Goal: Information Seeking & Learning: Learn about a topic

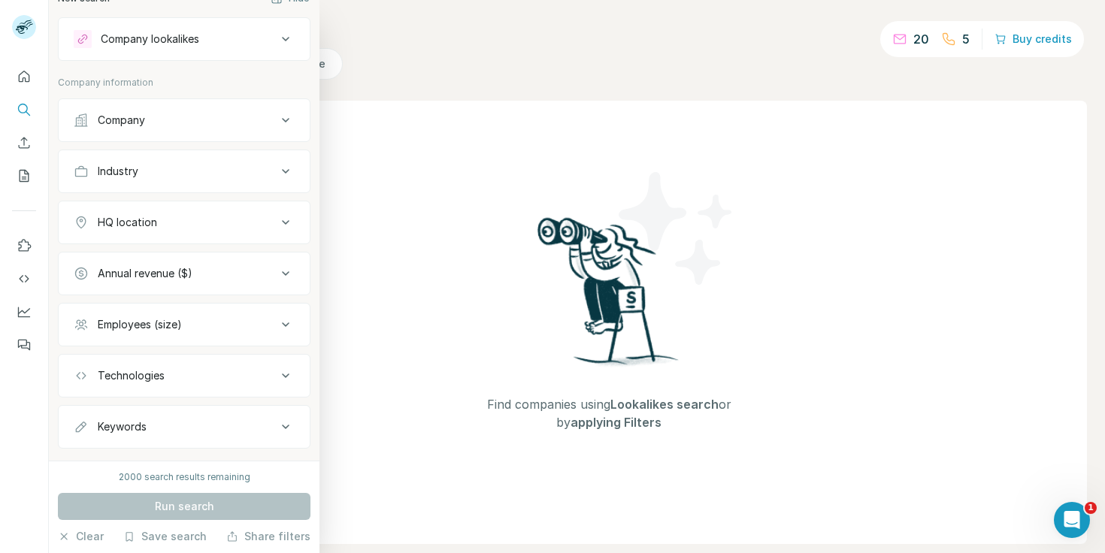
scroll to position [25, 0]
click at [179, 128] on button "Company" at bounding box center [184, 117] width 251 height 36
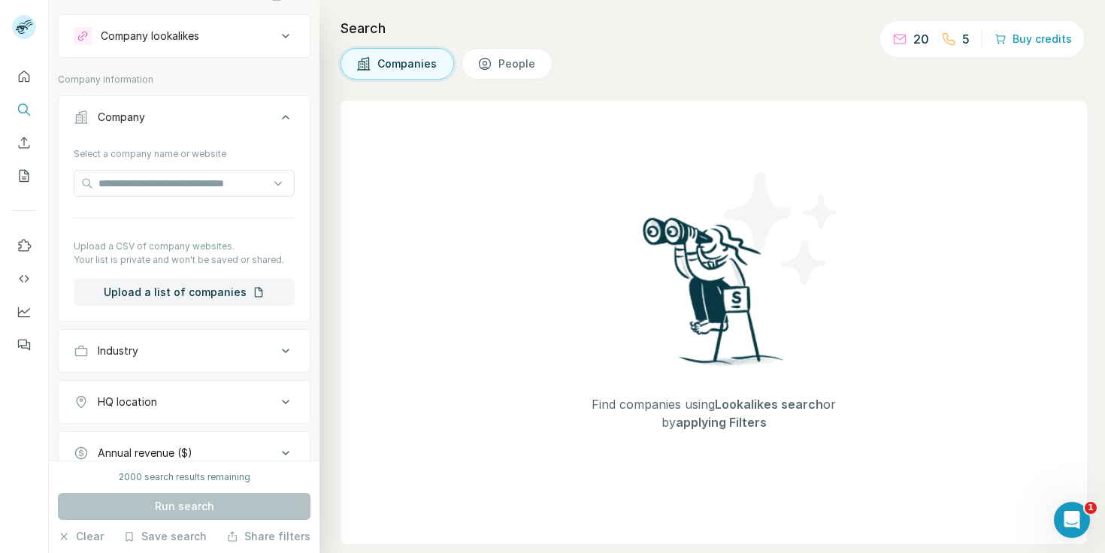
click at [274, 113] on div "Company" at bounding box center [175, 117] width 203 height 15
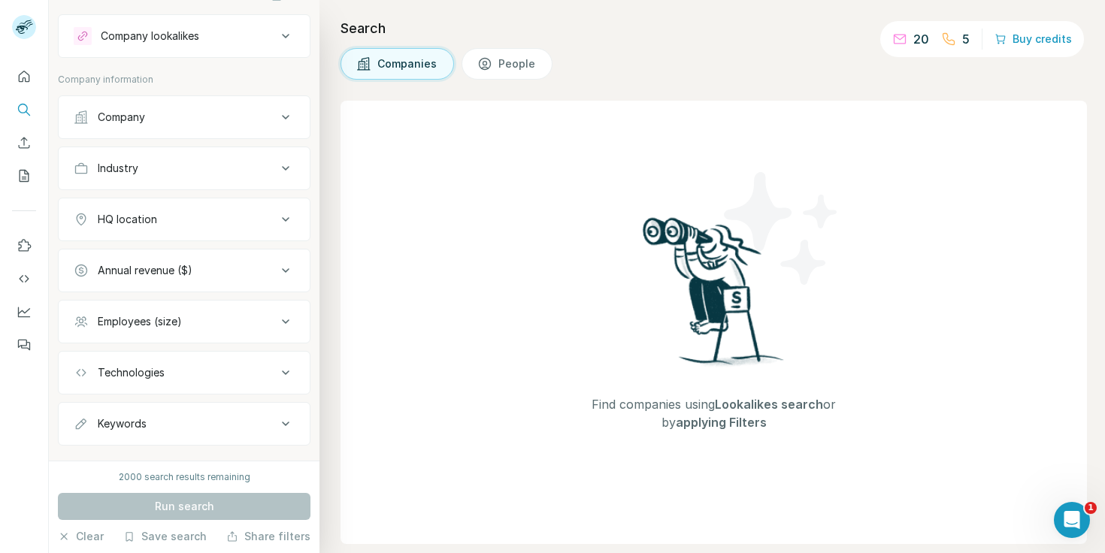
click at [191, 35] on div "Company lookalikes" at bounding box center [150, 36] width 98 height 15
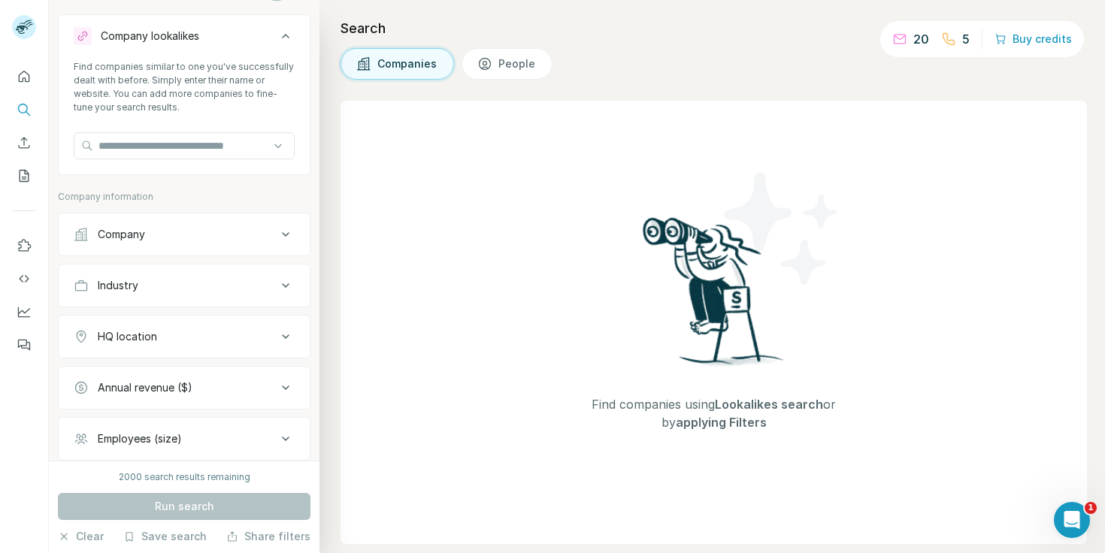
click at [191, 35] on div "Company lookalikes" at bounding box center [150, 36] width 98 height 15
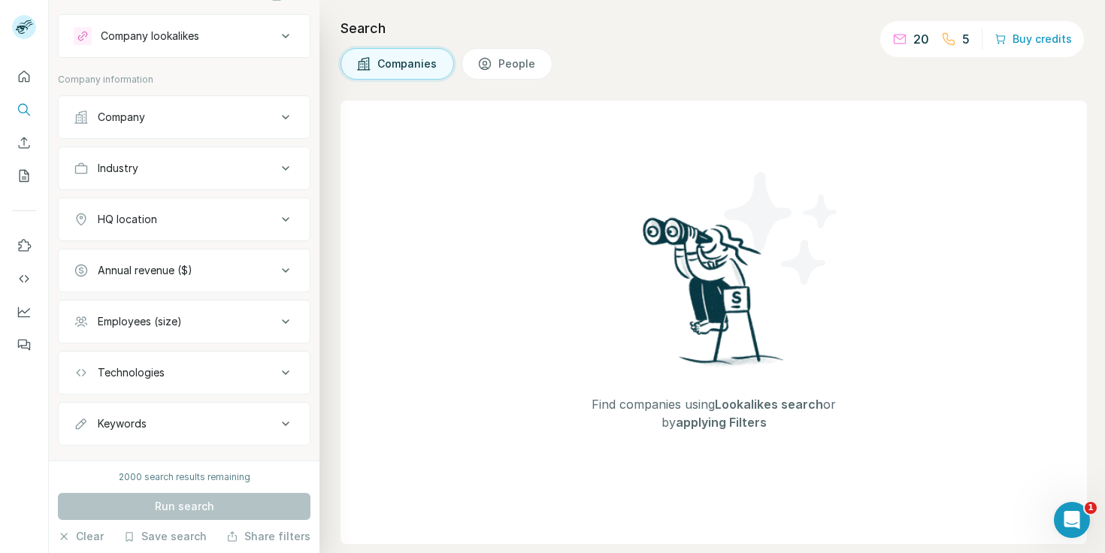
scroll to position [0, 0]
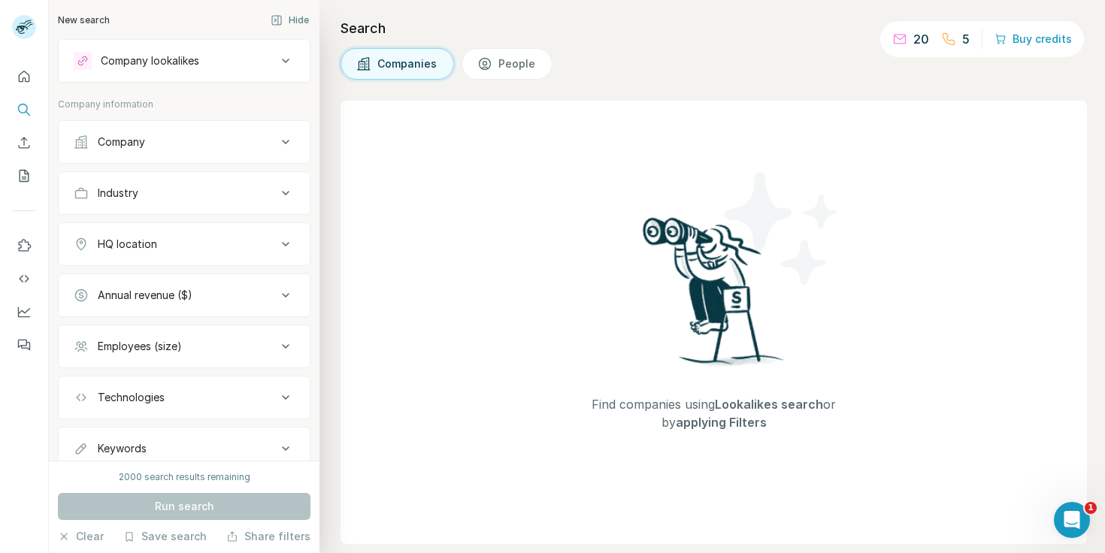
click at [248, 59] on div "Company lookalikes" at bounding box center [175, 61] width 203 height 18
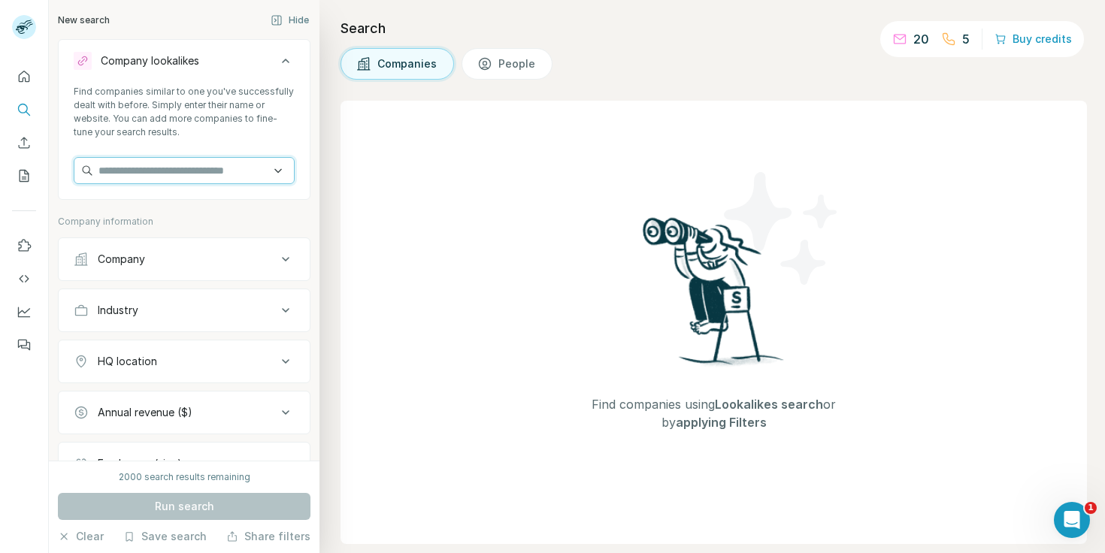
click at [271, 174] on input "text" at bounding box center [184, 170] width 221 height 27
click at [277, 54] on icon at bounding box center [286, 61] width 18 height 18
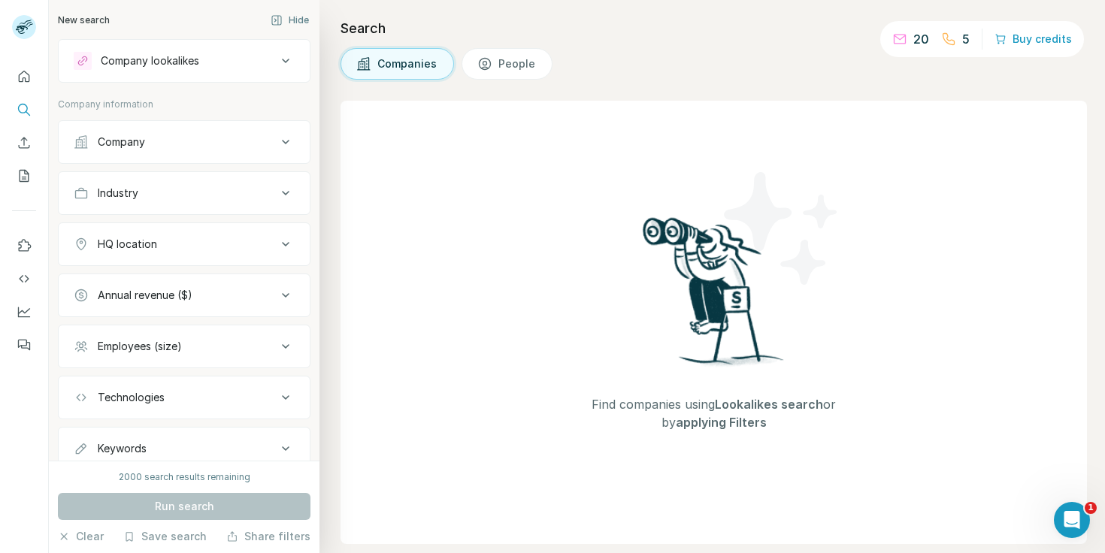
click at [486, 241] on div "Find companies using Lookalikes search or by applying Filters" at bounding box center [714, 323] width 747 height 444
click at [23, 77] on icon "Quick start" at bounding box center [24, 76] width 15 height 15
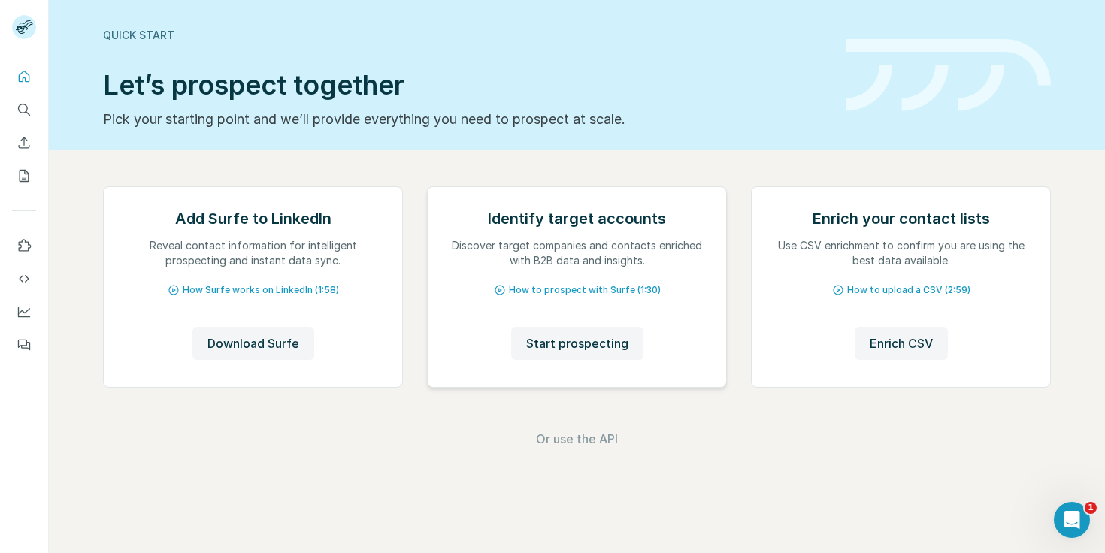
scroll to position [94, 0]
click at [567, 353] on span "Start prospecting" at bounding box center [577, 344] width 102 height 18
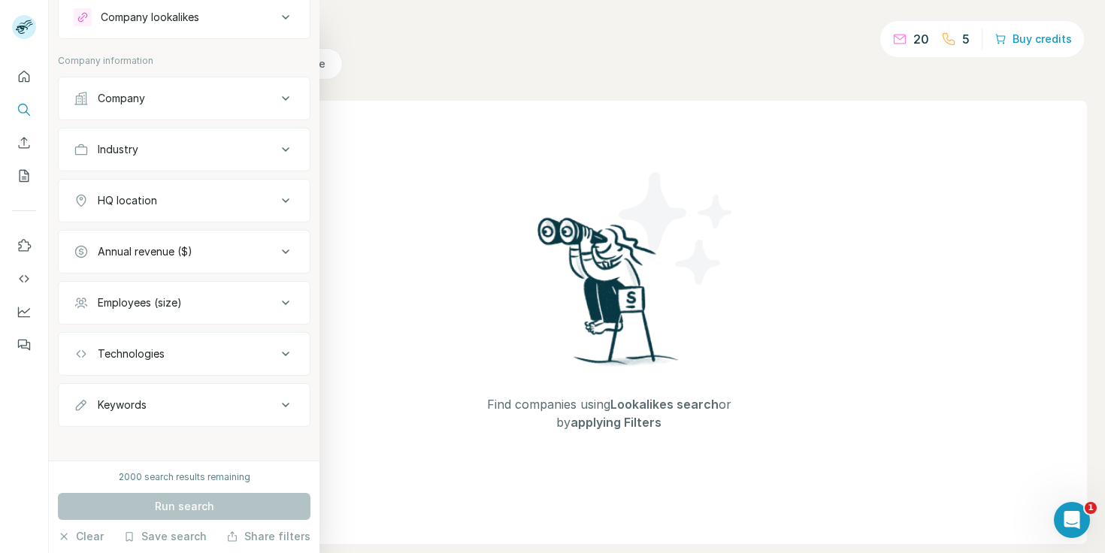
scroll to position [52, 0]
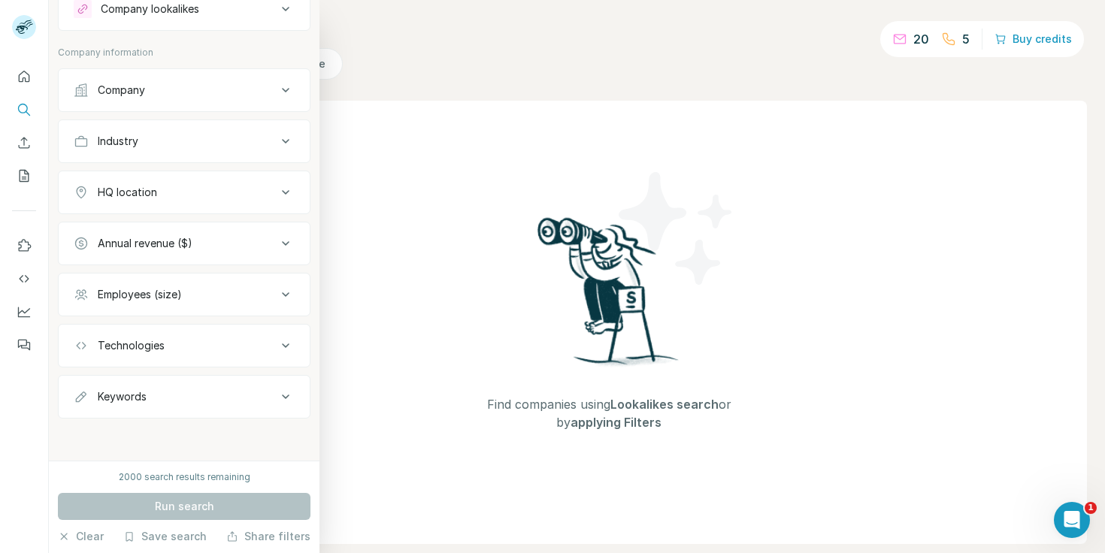
click at [214, 302] on button "Employees (size)" at bounding box center [184, 295] width 251 height 36
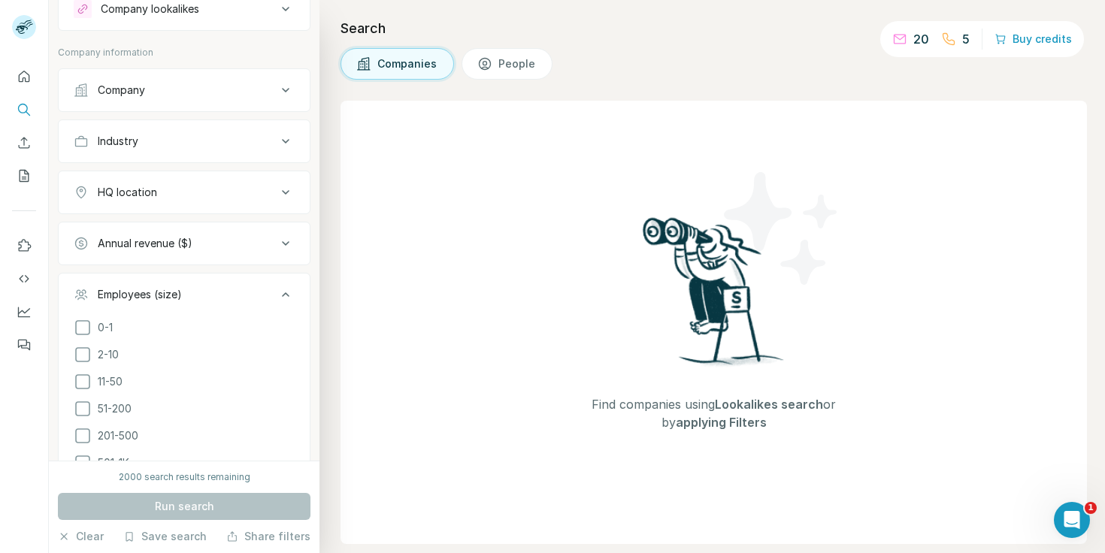
click at [214, 302] on button "Employees (size)" at bounding box center [184, 298] width 251 height 42
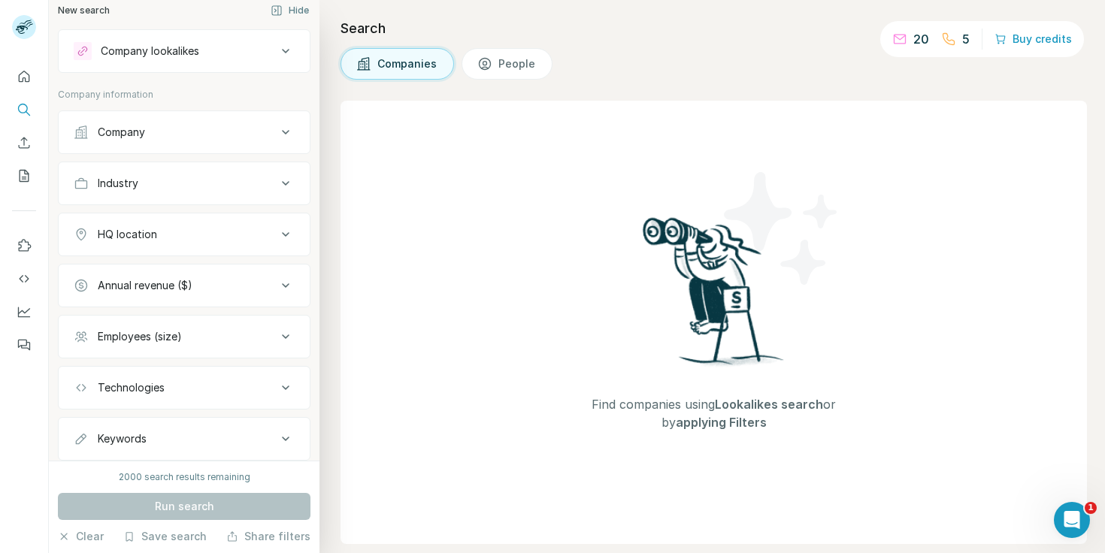
scroll to position [0, 0]
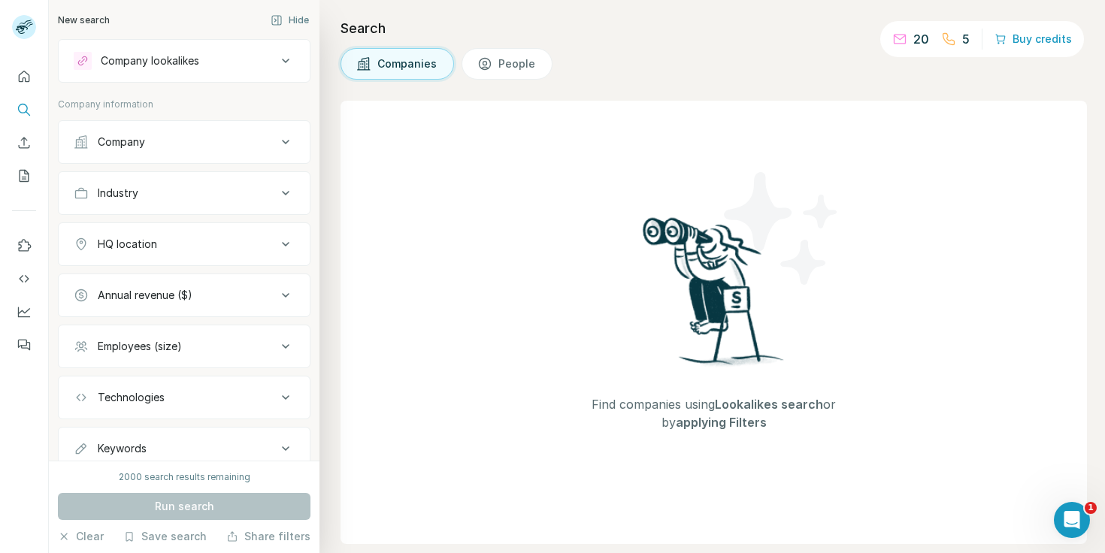
click at [168, 146] on div "Company" at bounding box center [175, 142] width 203 height 15
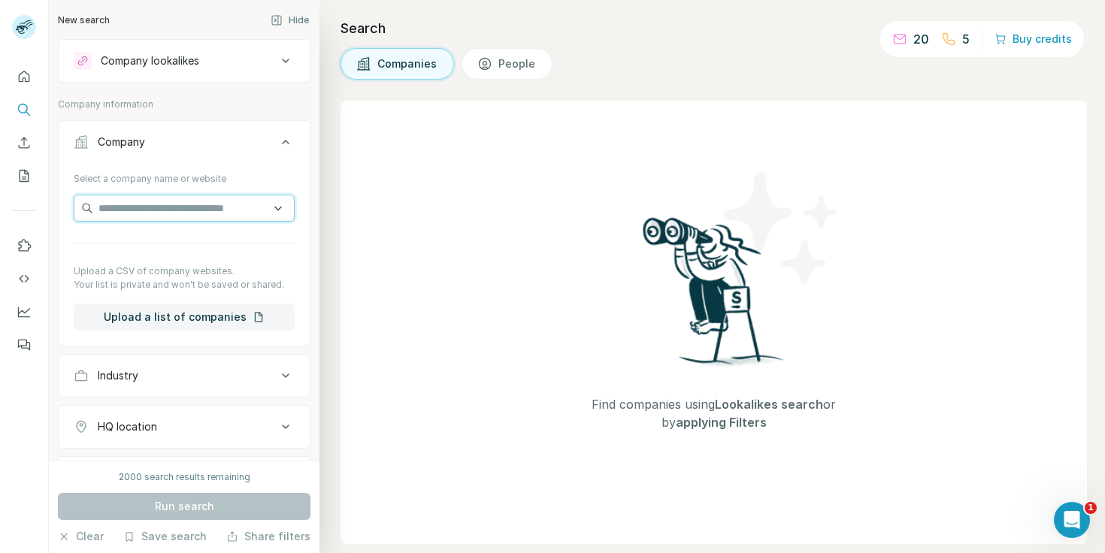
click at [167, 208] on input "text" at bounding box center [184, 208] width 221 height 27
click at [177, 143] on div "Company" at bounding box center [175, 142] width 203 height 15
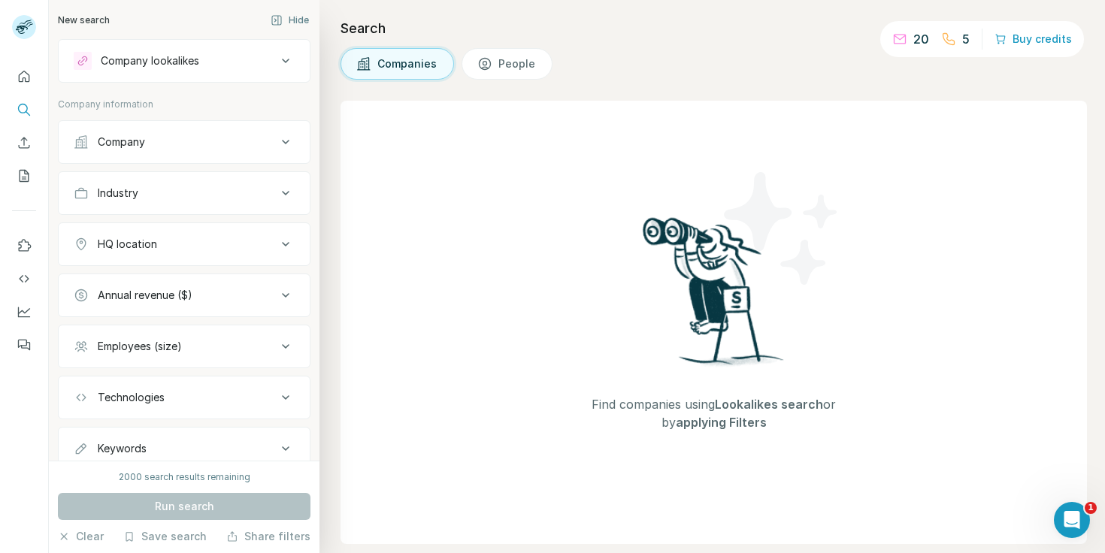
click at [183, 64] on div "Company lookalikes" at bounding box center [150, 60] width 98 height 15
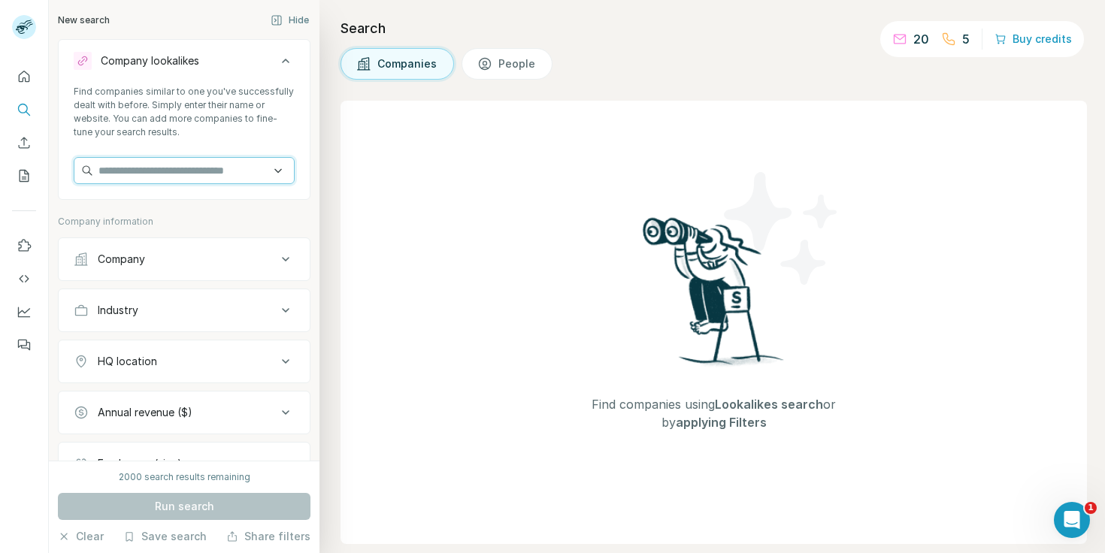
click at [168, 176] on input "text" at bounding box center [184, 170] width 221 height 27
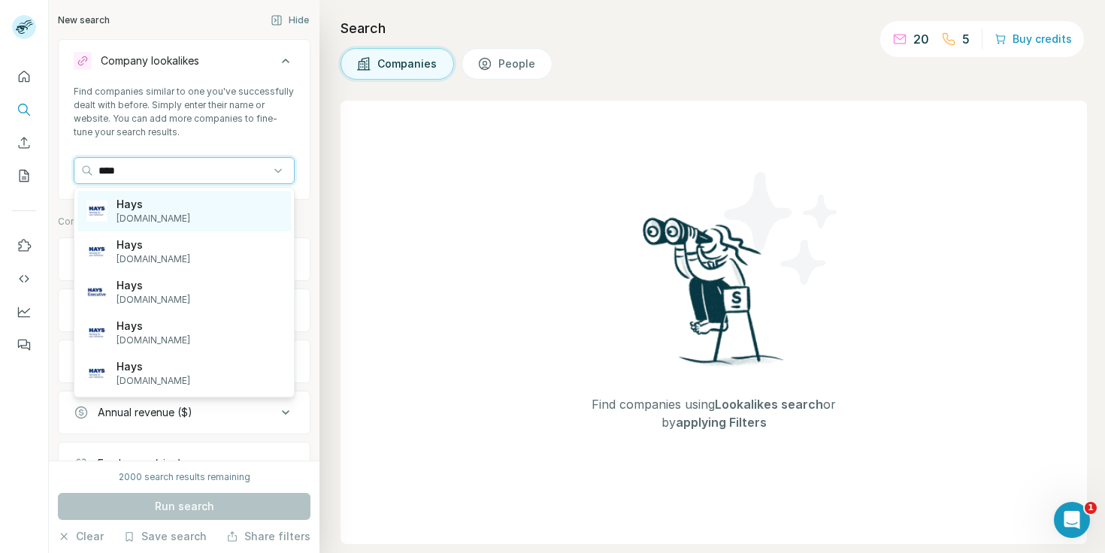
type input "****"
click at [168, 201] on div "Hays [DOMAIN_NAME]" at bounding box center [184, 211] width 214 height 41
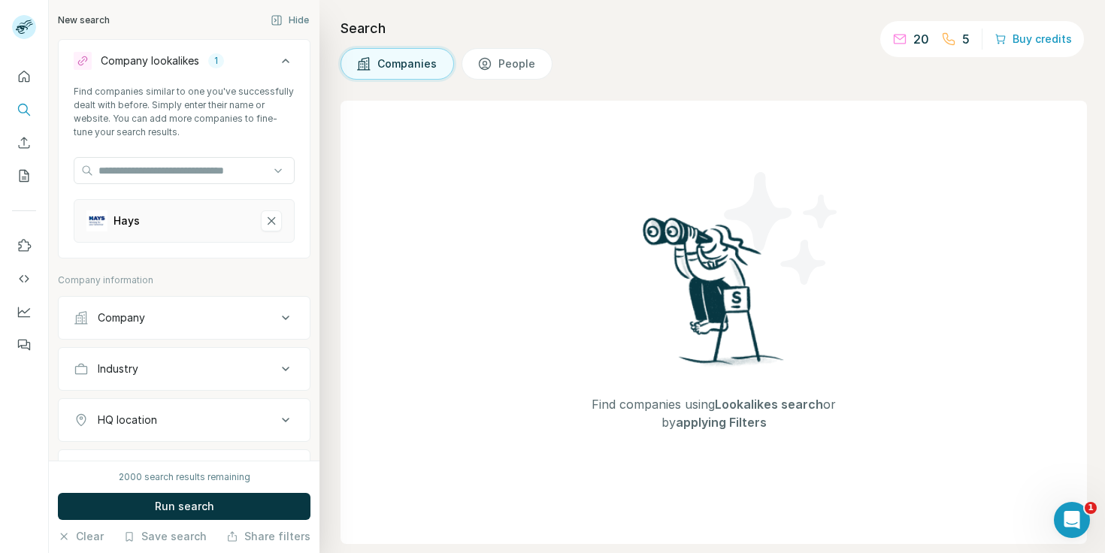
click at [204, 492] on div "2000 search results remaining Run search Clear Save search Share filters" at bounding box center [184, 507] width 271 height 92
click at [203, 501] on span "Run search" at bounding box center [184, 506] width 59 height 15
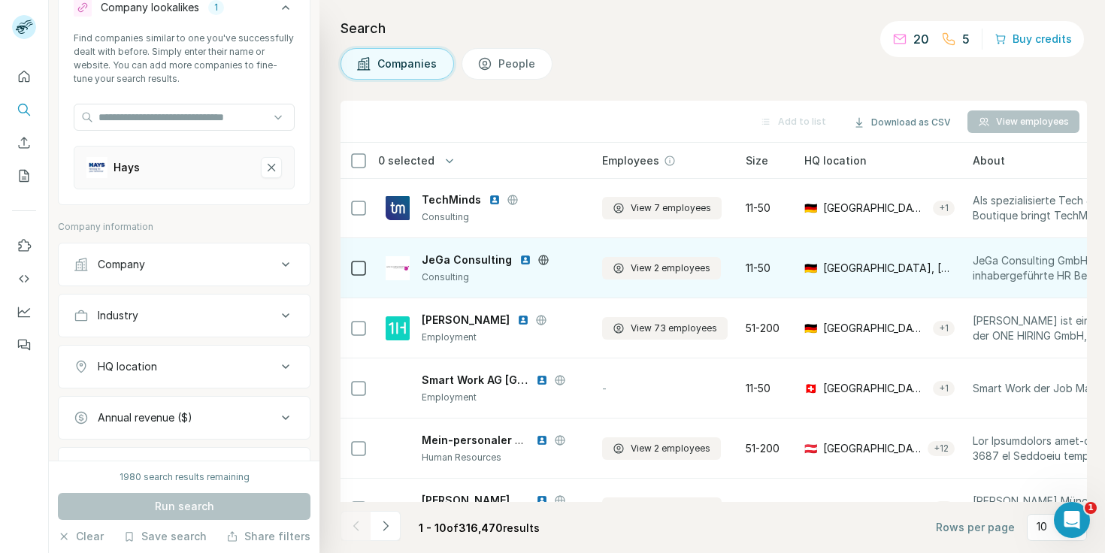
scroll to position [244, 0]
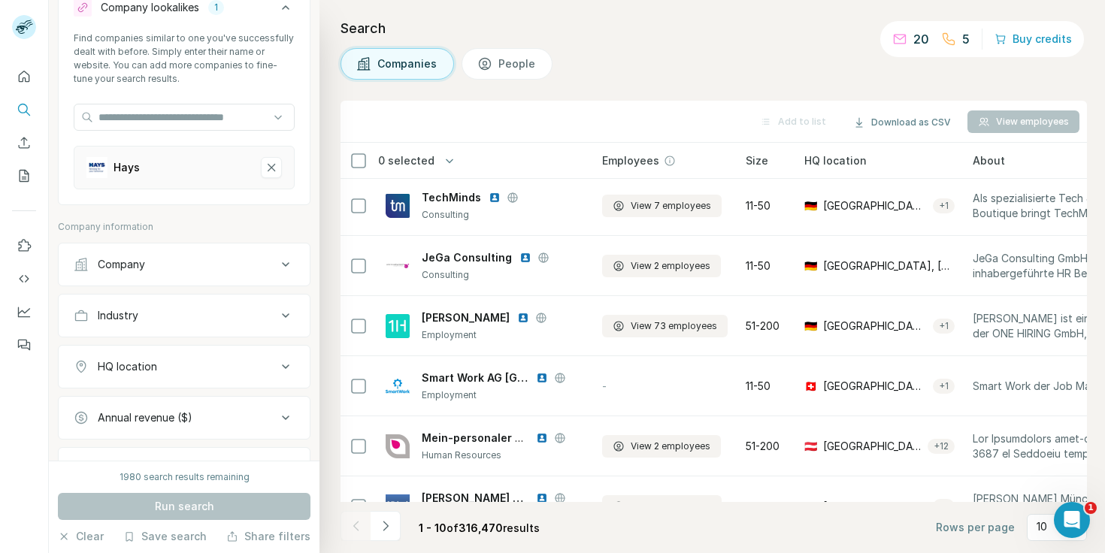
click at [280, 359] on icon at bounding box center [286, 367] width 18 height 18
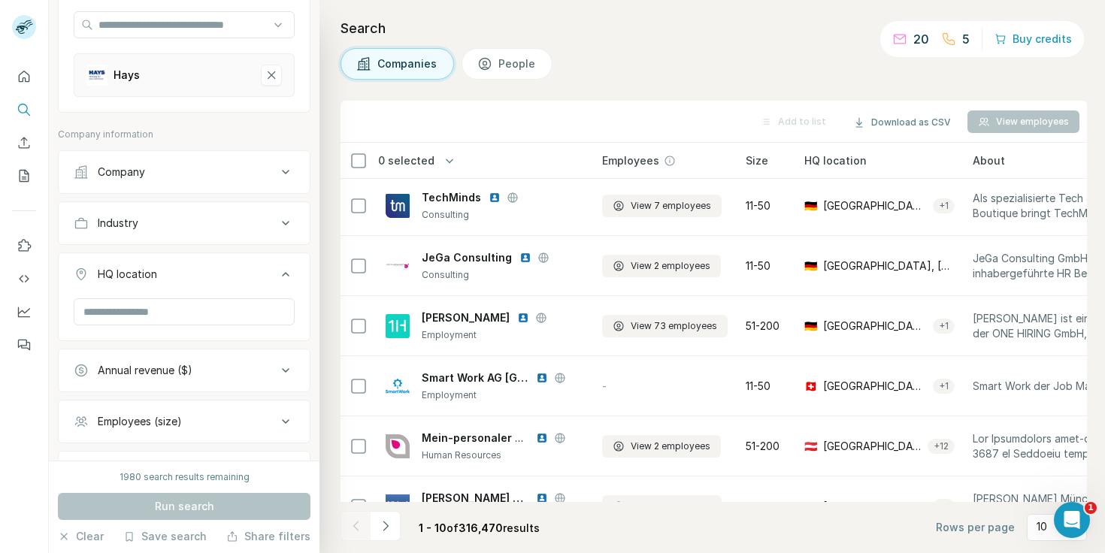
scroll to position [149, 0]
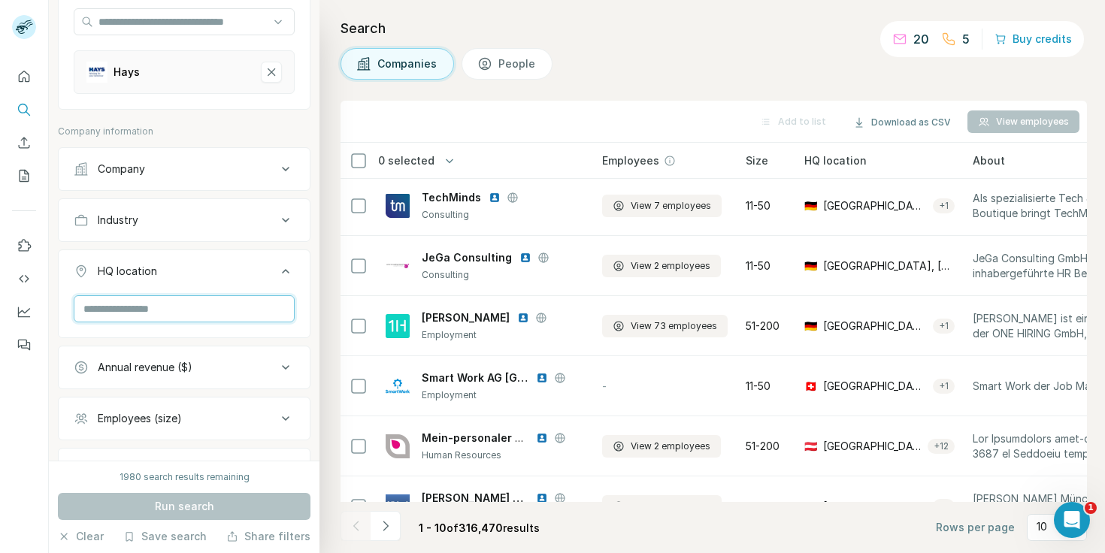
click at [271, 318] on input "text" at bounding box center [184, 308] width 221 height 27
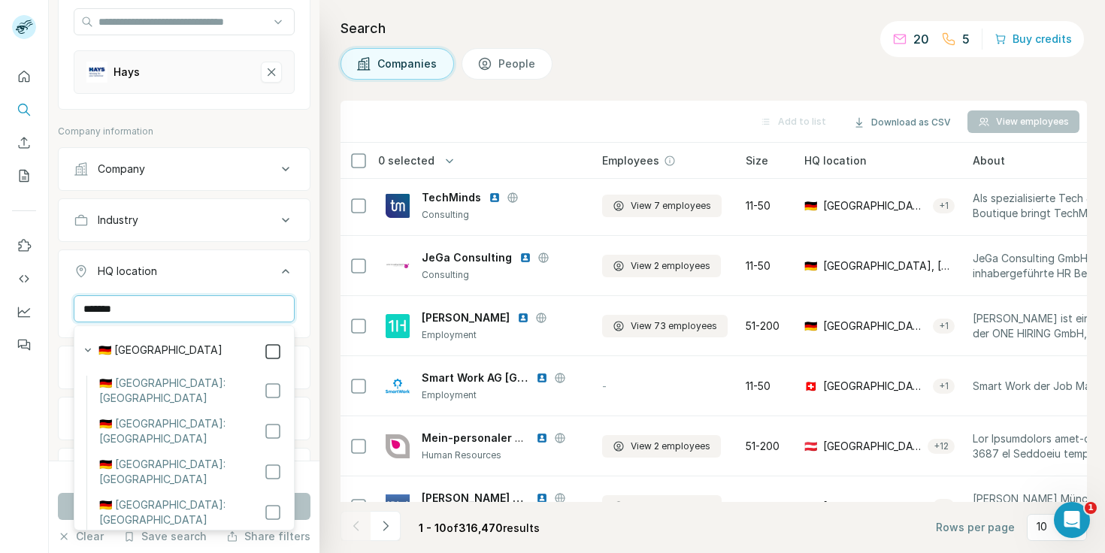
type input "*******"
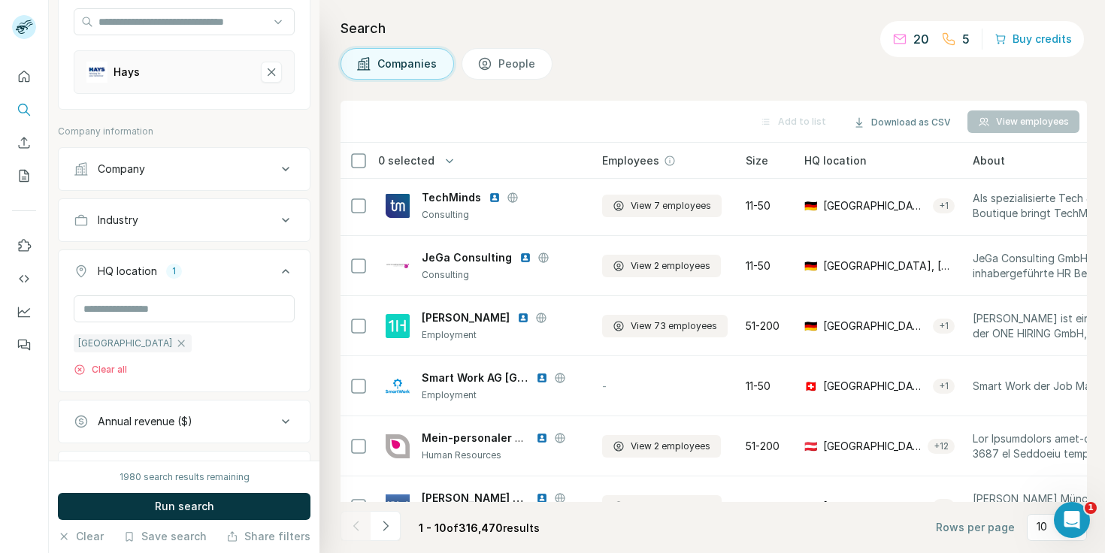
click at [209, 251] on div "HQ location 1 [GEOGRAPHIC_DATA] Clear all" at bounding box center [184, 321] width 253 height 143
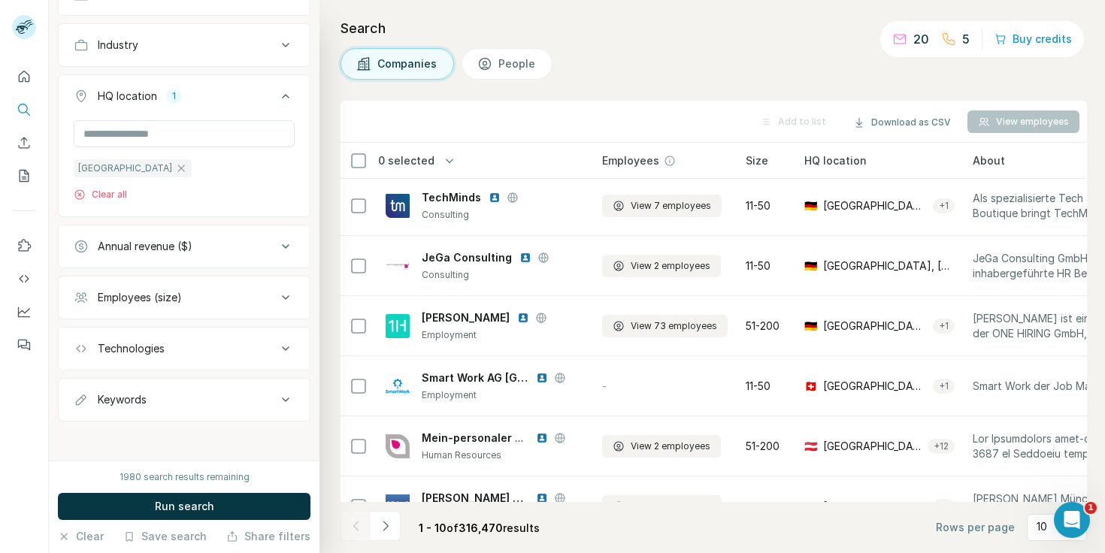
scroll to position [326, 0]
click at [234, 291] on div "Employees (size)" at bounding box center [175, 296] width 203 height 15
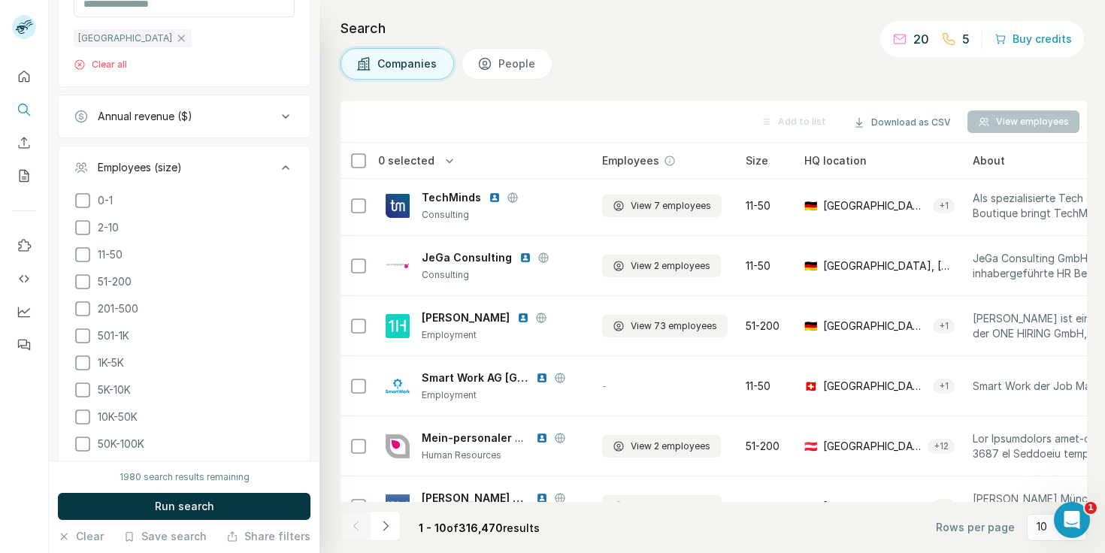
scroll to position [455, 0]
click at [85, 283] on icon at bounding box center [83, 281] width 18 height 18
click at [82, 308] on icon at bounding box center [83, 308] width 18 height 18
click at [82, 340] on icon at bounding box center [83, 335] width 18 height 18
click at [82, 366] on icon at bounding box center [83, 362] width 18 height 18
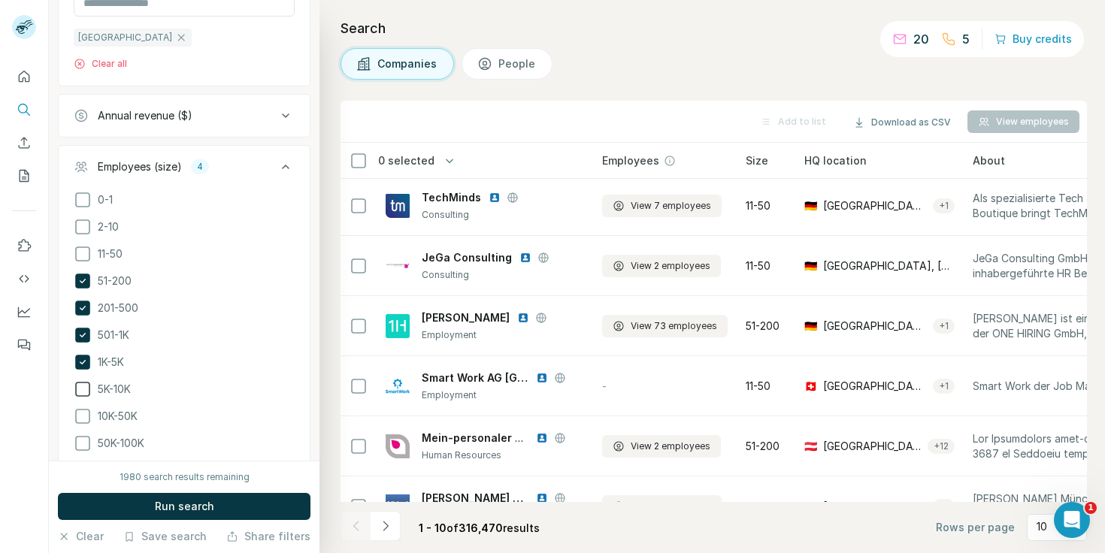
click at [86, 389] on icon at bounding box center [83, 389] width 18 height 18
click at [83, 416] on icon at bounding box center [83, 417] width 18 height 18
click at [83, 449] on icon at bounding box center [83, 444] width 18 height 18
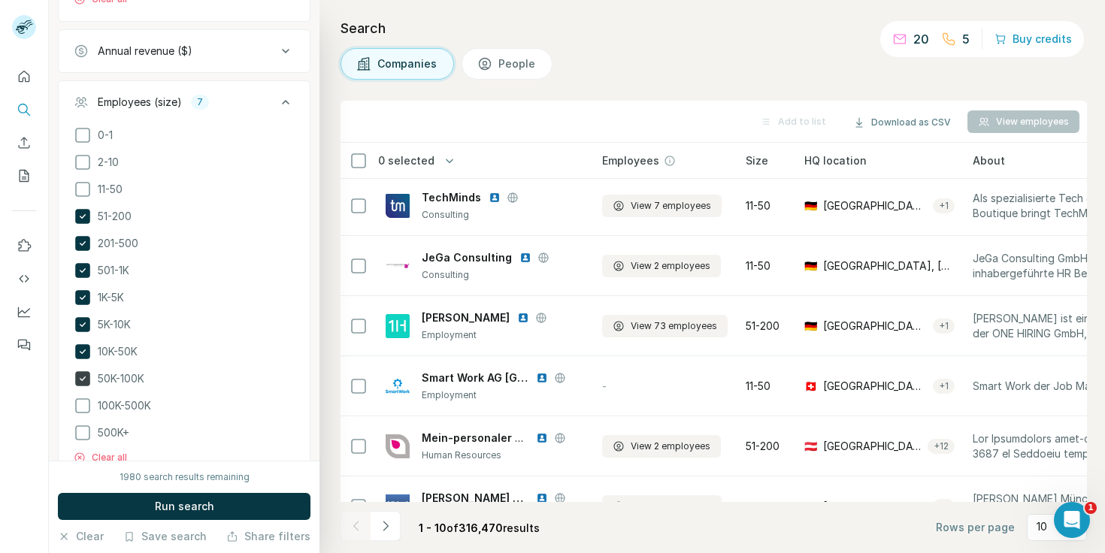
scroll to position [519, 0]
click at [80, 404] on icon at bounding box center [83, 407] width 18 height 18
click at [80, 433] on icon at bounding box center [83, 434] width 18 height 18
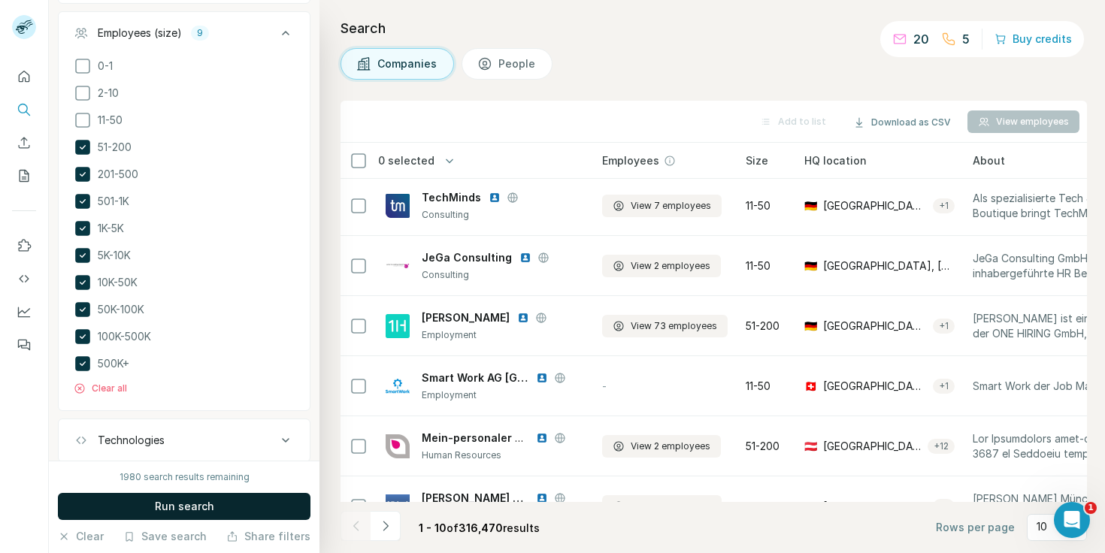
click at [108, 498] on button "Run search" at bounding box center [184, 506] width 253 height 27
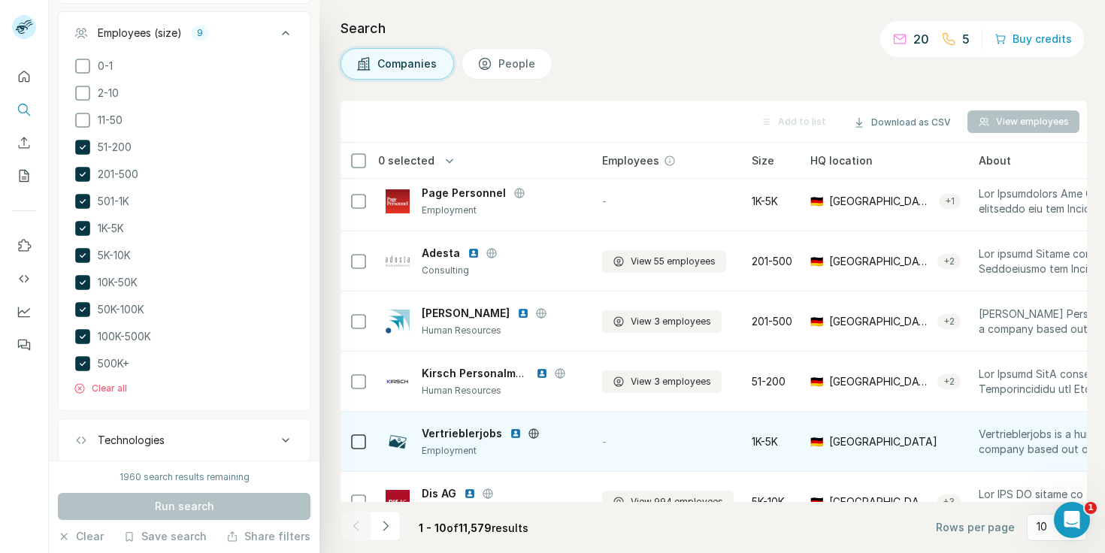
scroll to position [134, 0]
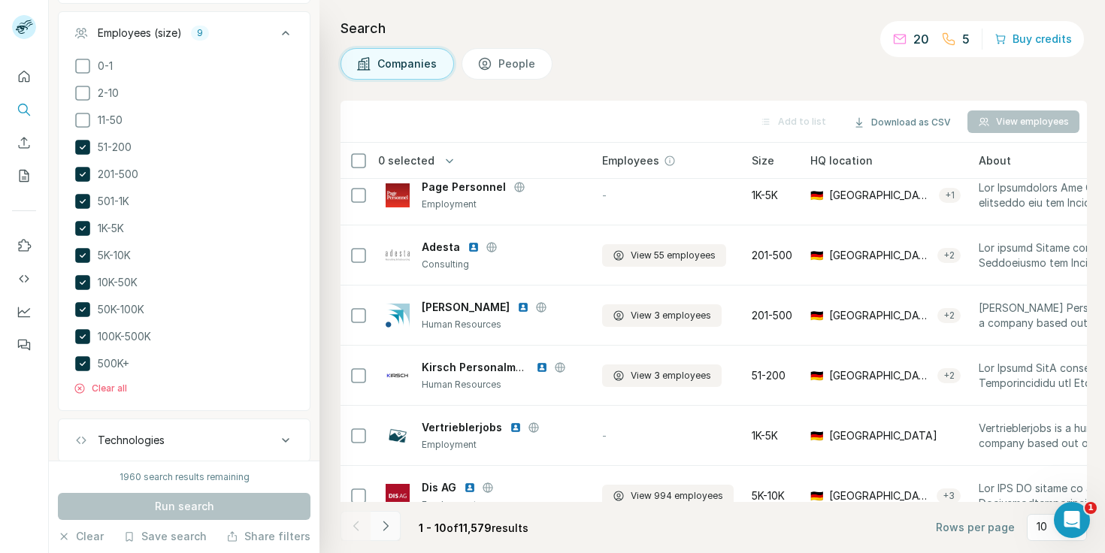
click at [382, 526] on icon "Navigate to next page" at bounding box center [385, 526] width 15 height 15
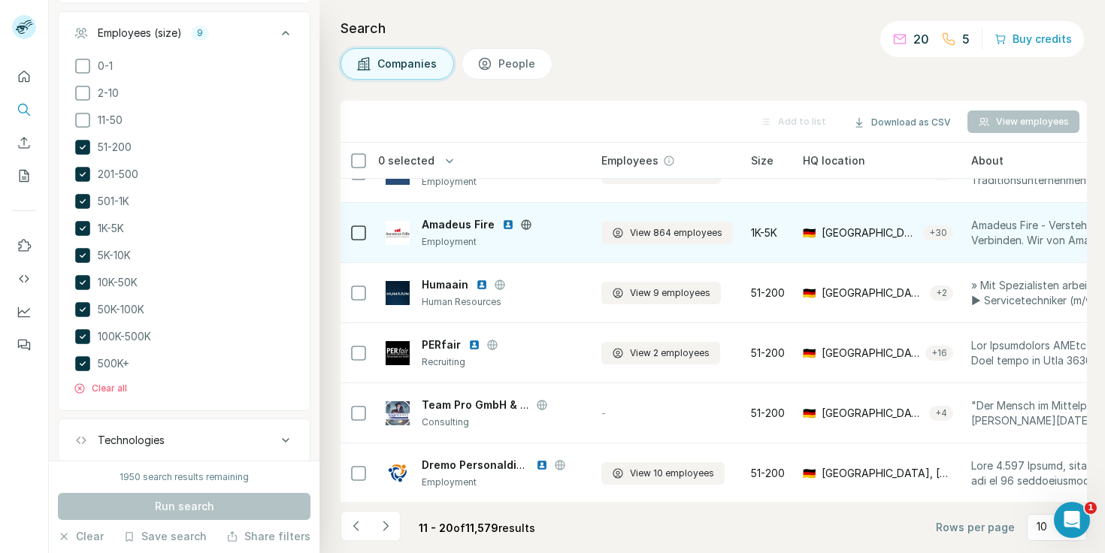
scroll to position [278, 1]
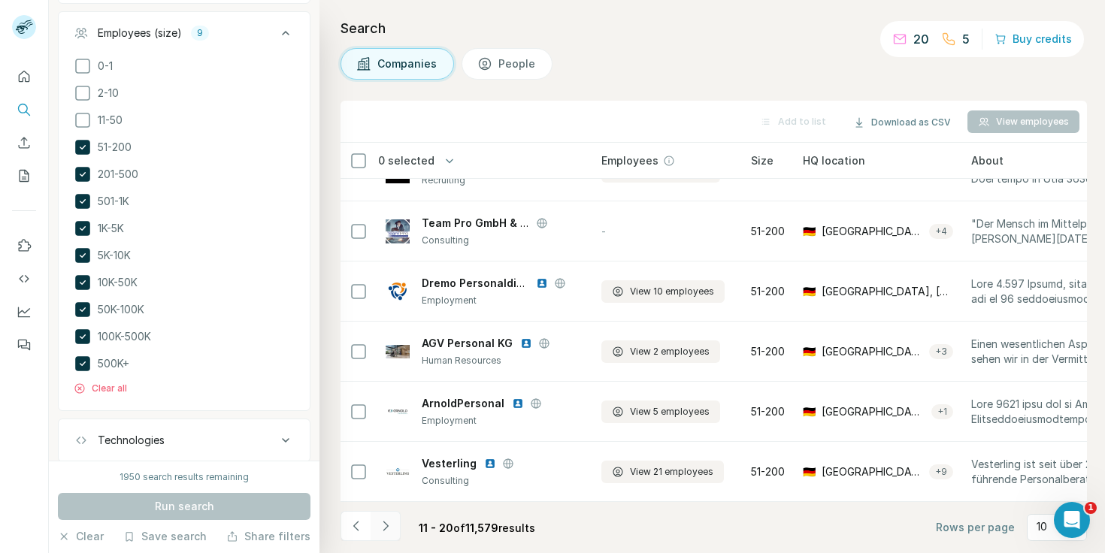
click at [389, 532] on icon "Navigate to next page" at bounding box center [385, 526] width 15 height 15
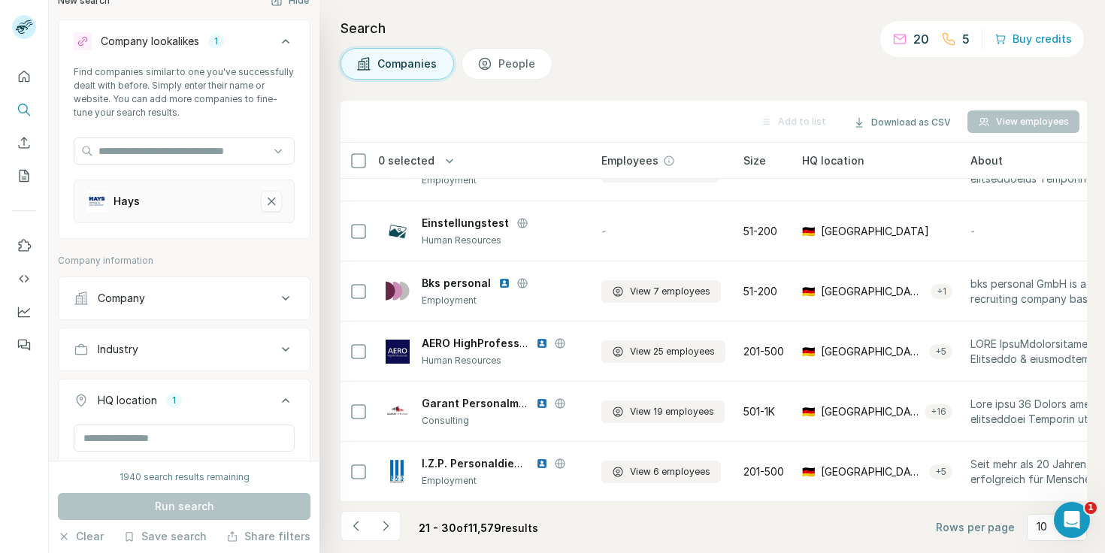
scroll to position [0, 0]
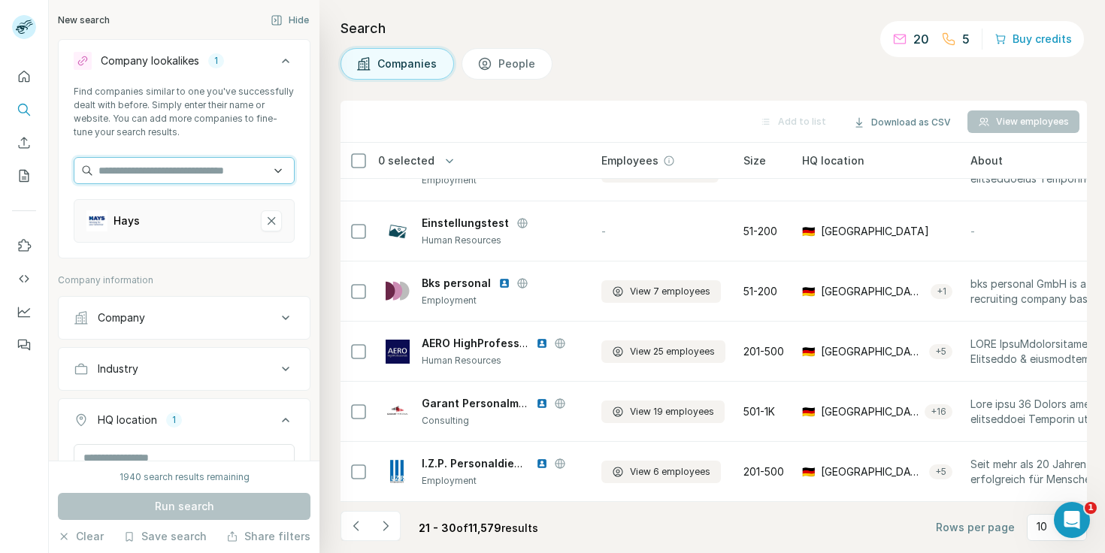
click at [173, 165] on input "text" at bounding box center [184, 170] width 221 height 27
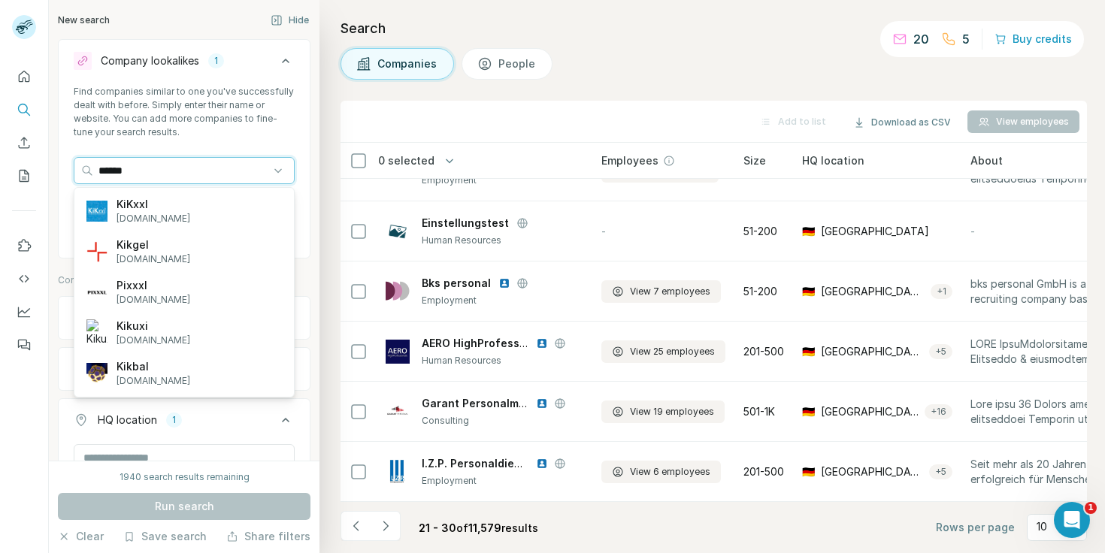
type input "******"
click at [192, 206] on div "KiKxxl [DOMAIN_NAME]" at bounding box center [184, 211] width 214 height 41
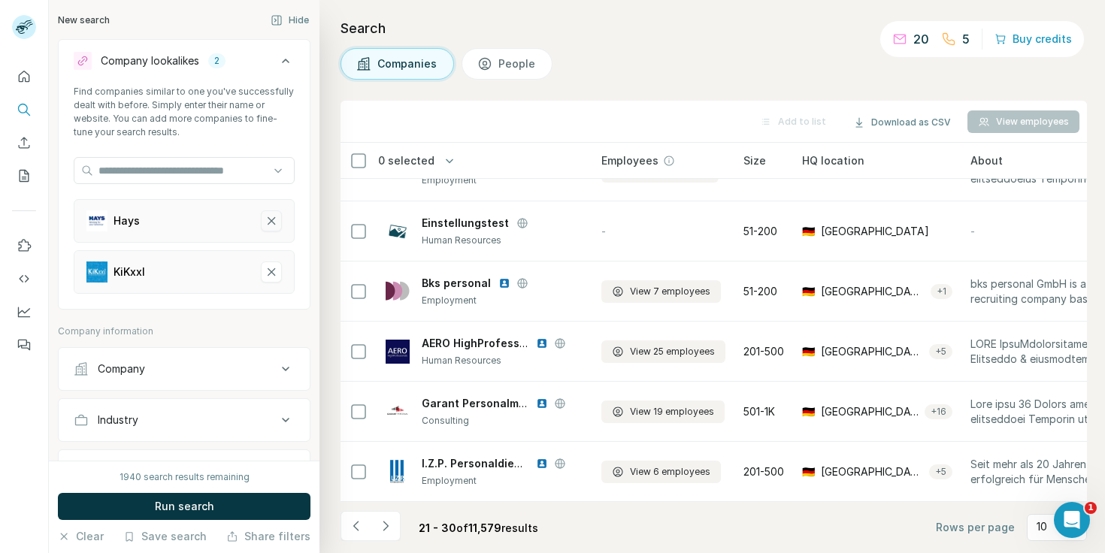
click at [270, 223] on icon "Hays-remove-button" at bounding box center [272, 221] width 14 height 15
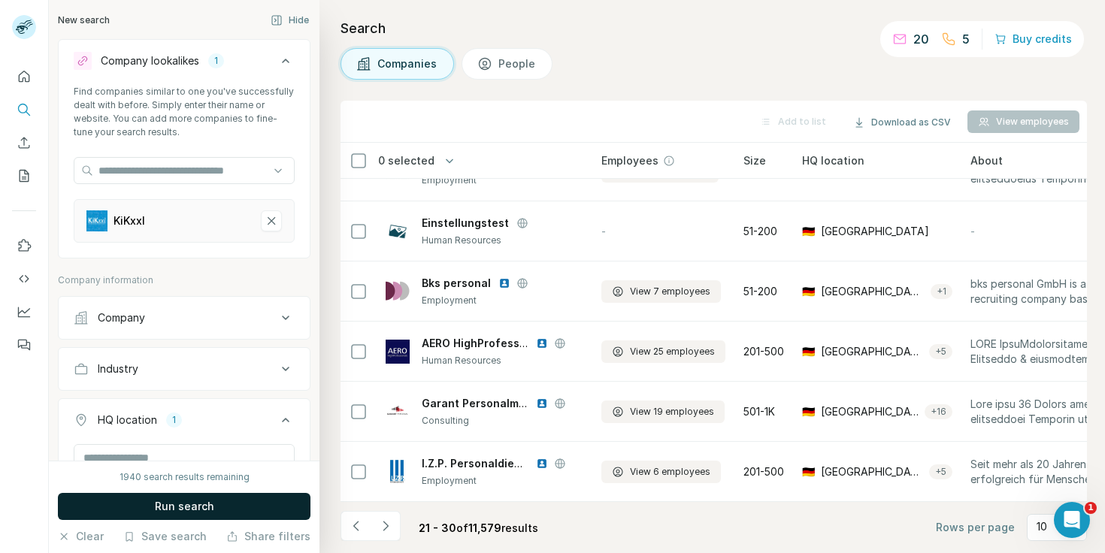
click at [204, 511] on span "Run search" at bounding box center [184, 506] width 59 height 15
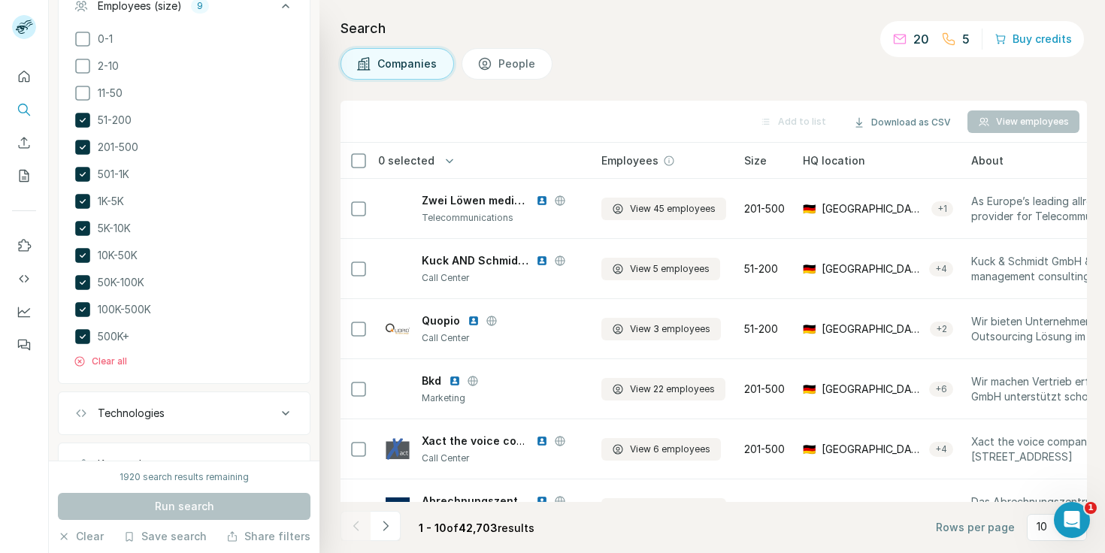
scroll to position [586, 0]
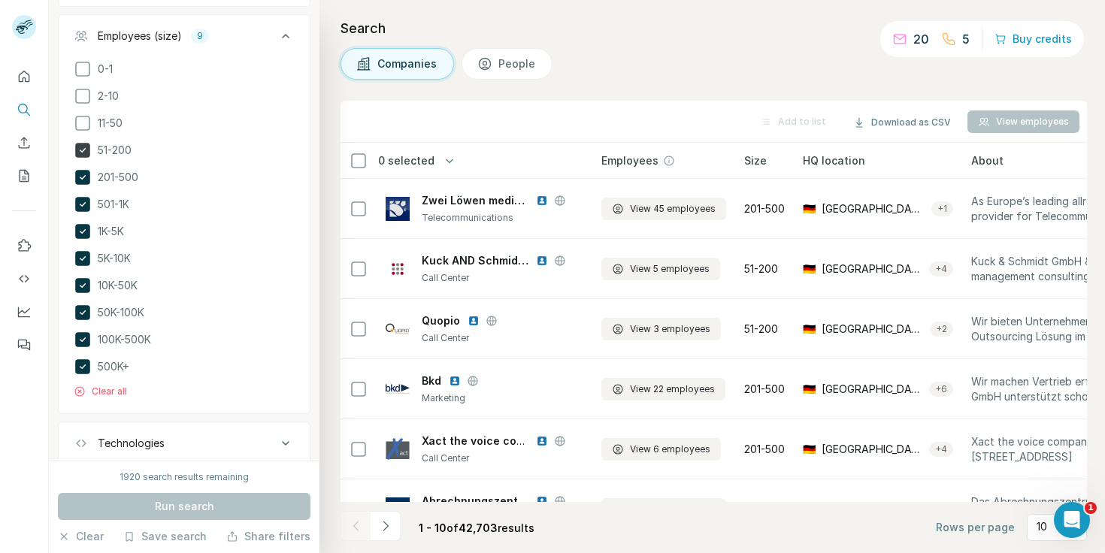
click at [83, 153] on icon at bounding box center [82, 150] width 15 height 15
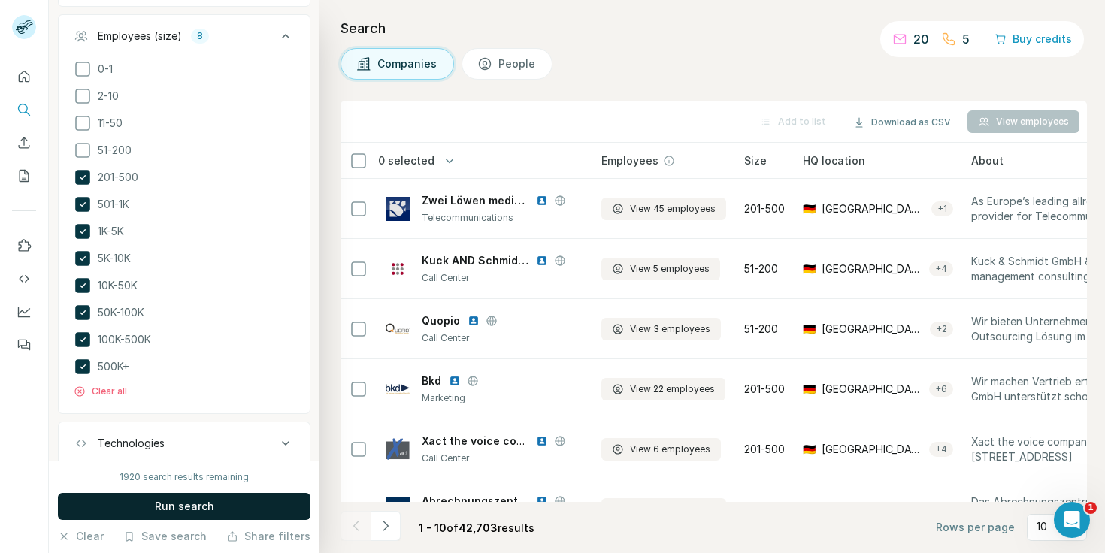
click at [214, 497] on button "Run search" at bounding box center [184, 506] width 253 height 27
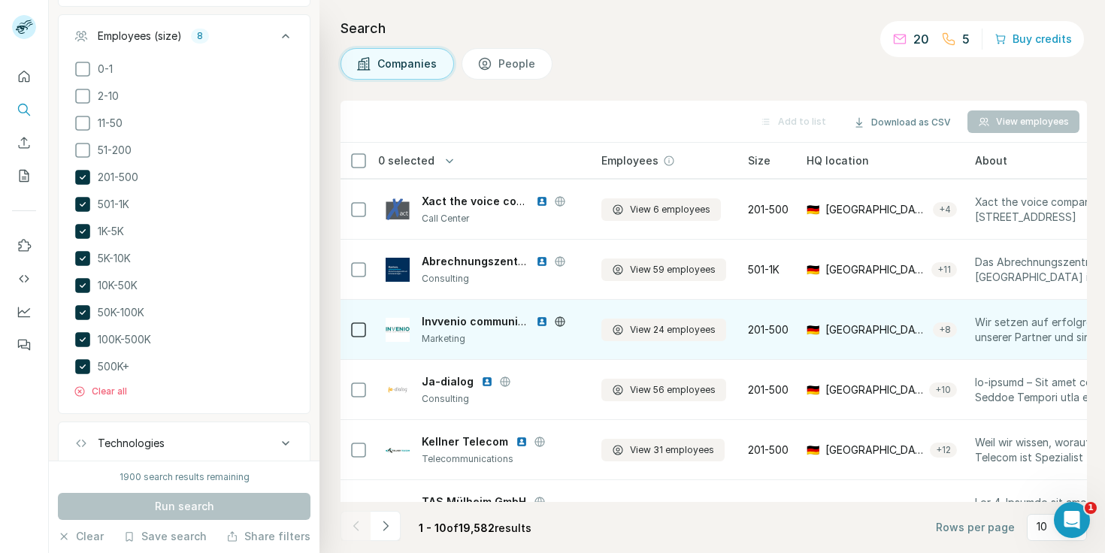
scroll to position [278, 1]
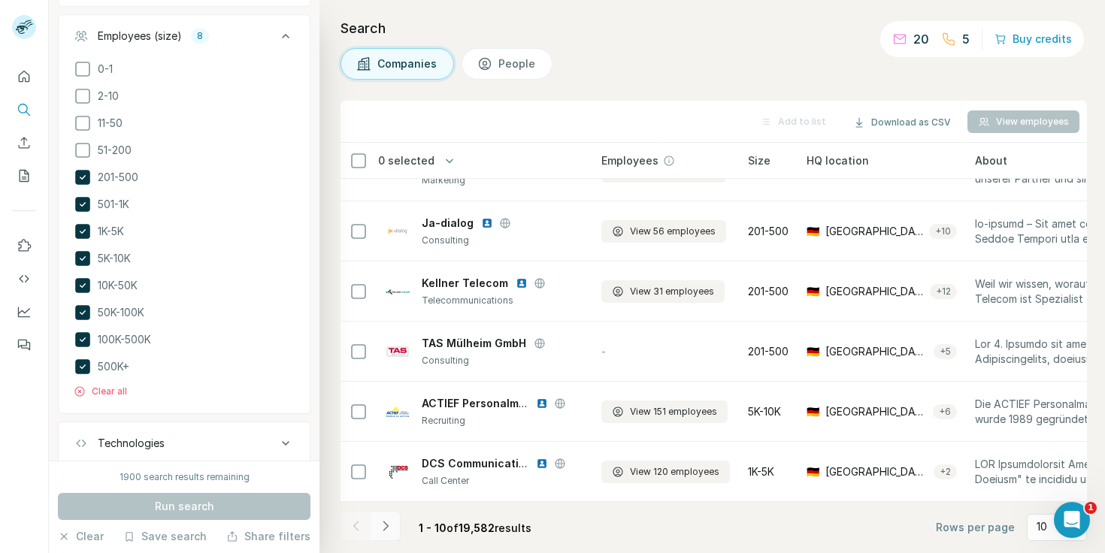
click at [390, 525] on icon "Navigate to next page" at bounding box center [385, 526] width 15 height 15
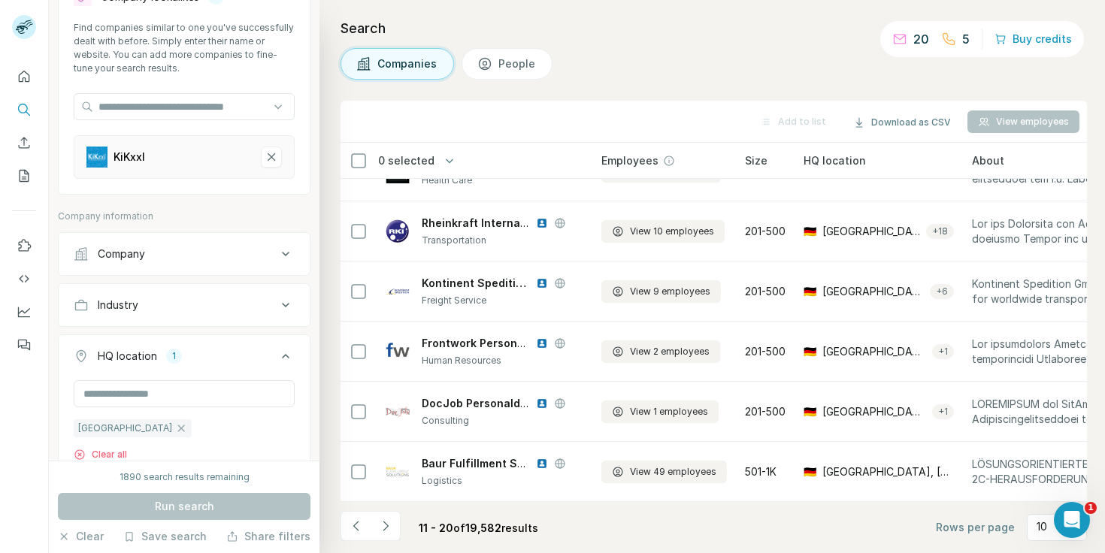
scroll to position [0, 0]
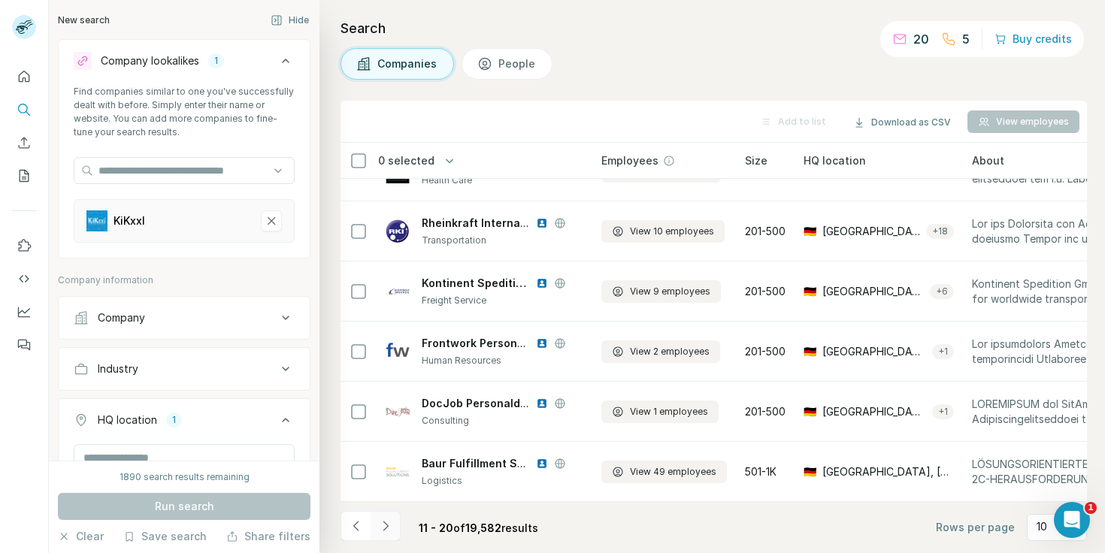
click at [393, 529] on button "Navigate to next page" at bounding box center [386, 526] width 30 height 30
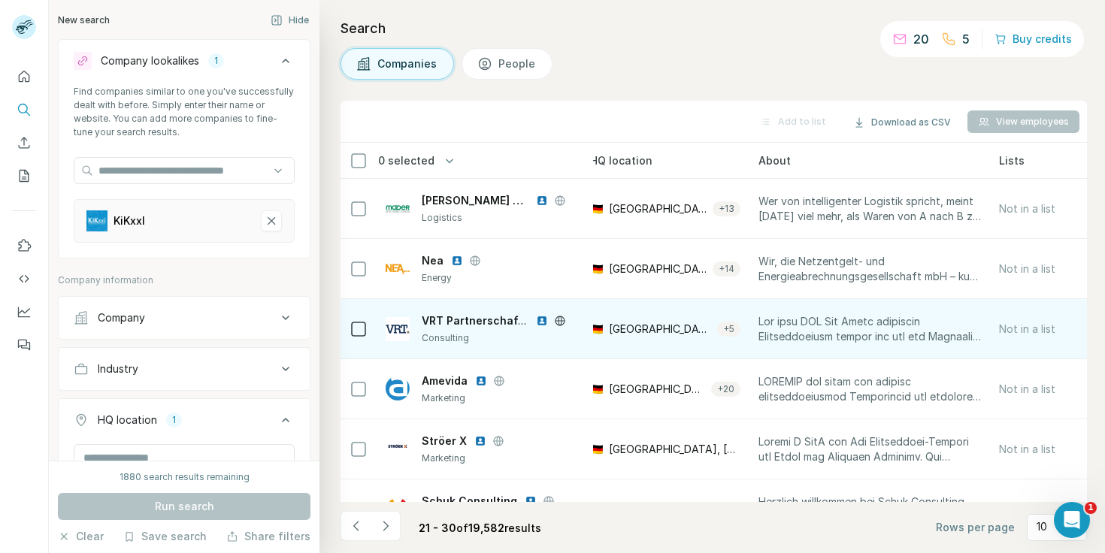
scroll to position [0, 256]
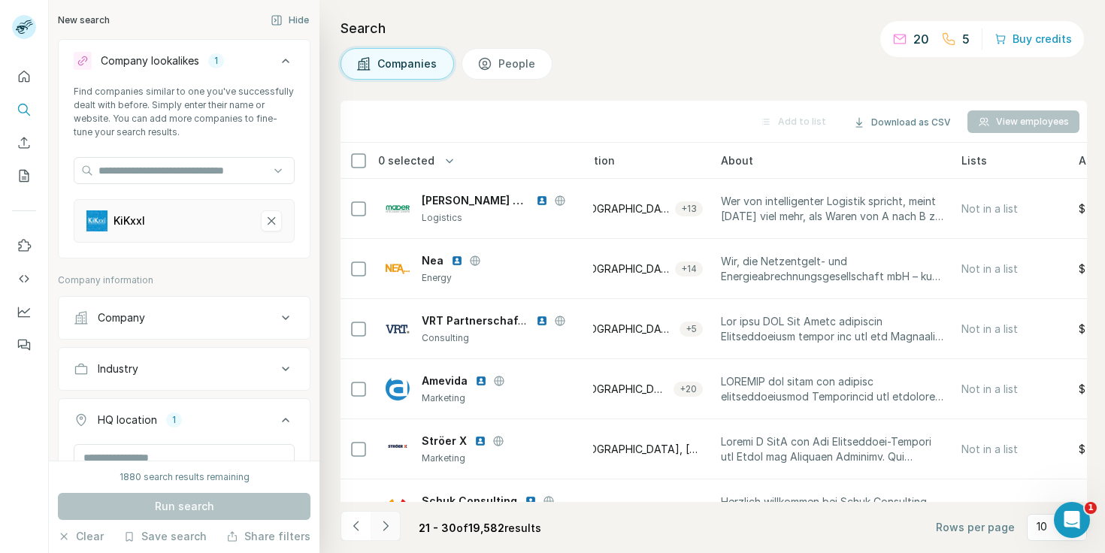
click at [386, 528] on icon "Navigate to next page" at bounding box center [385, 526] width 5 height 10
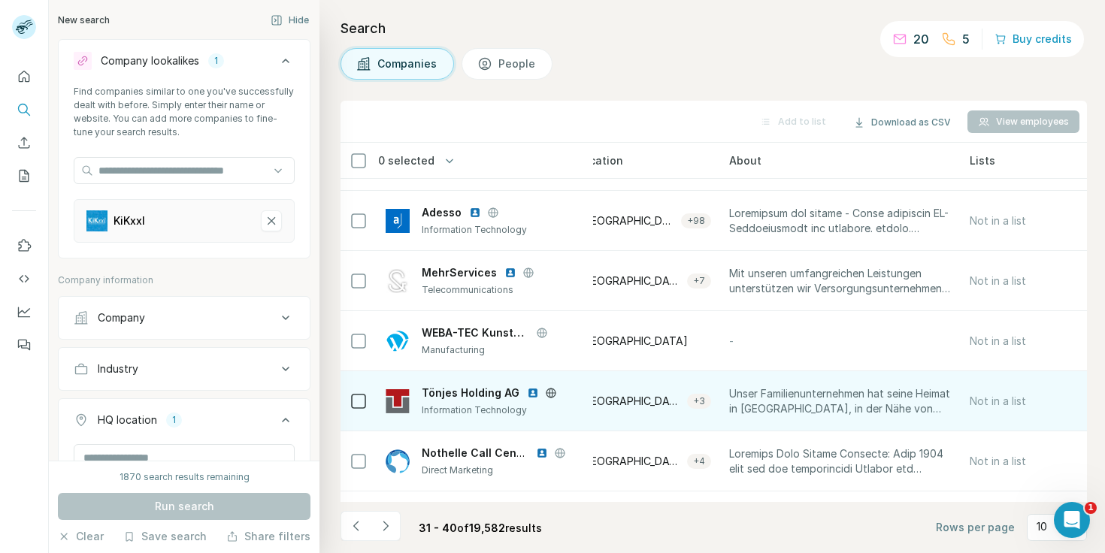
scroll to position [278, 254]
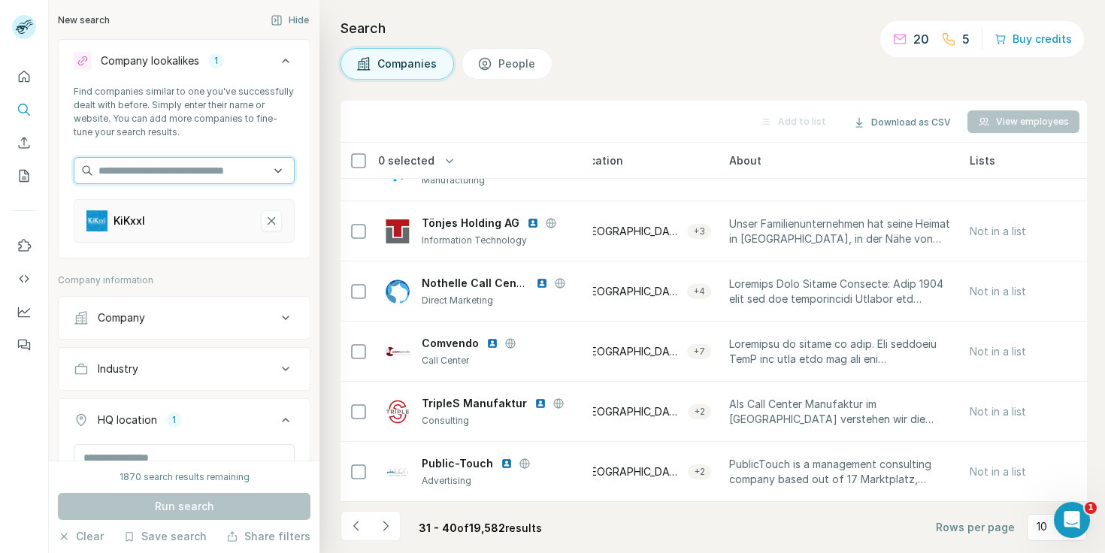
click at [154, 168] on input "text" at bounding box center [184, 170] width 221 height 27
type input "*"
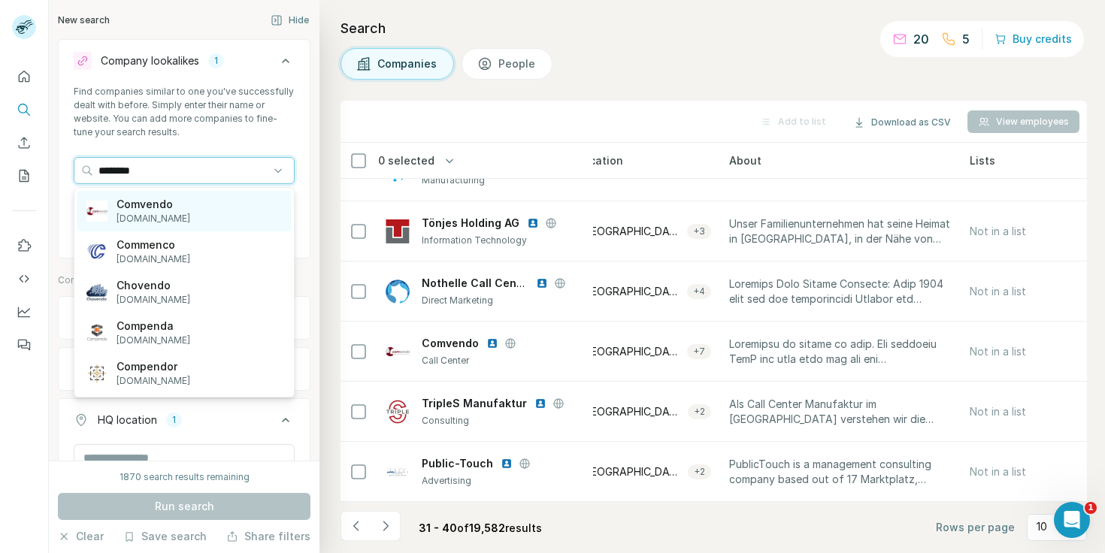
type input "********"
click at [157, 202] on p "Comvendo" at bounding box center [154, 204] width 74 height 15
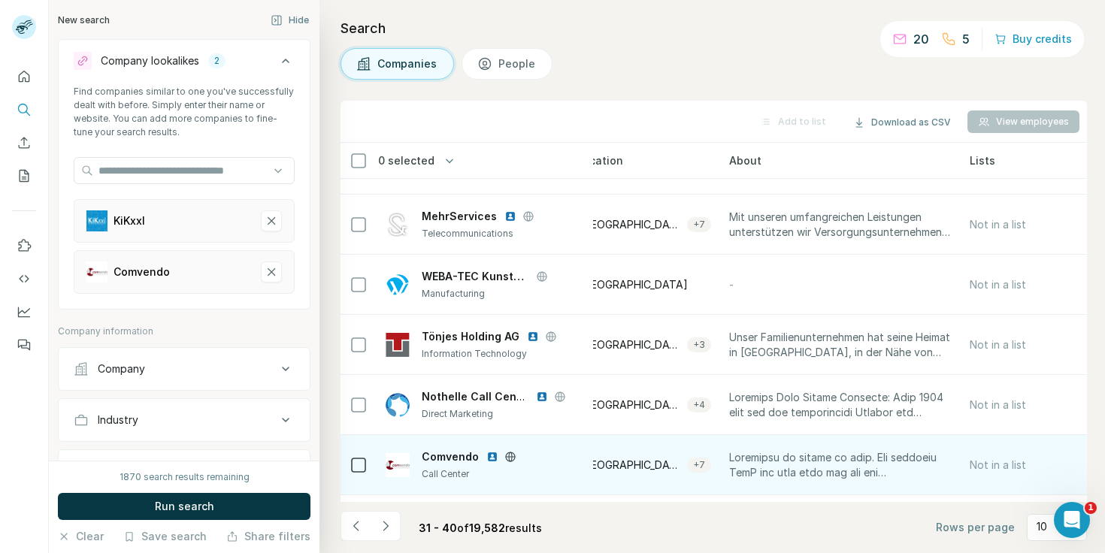
scroll to position [0, 254]
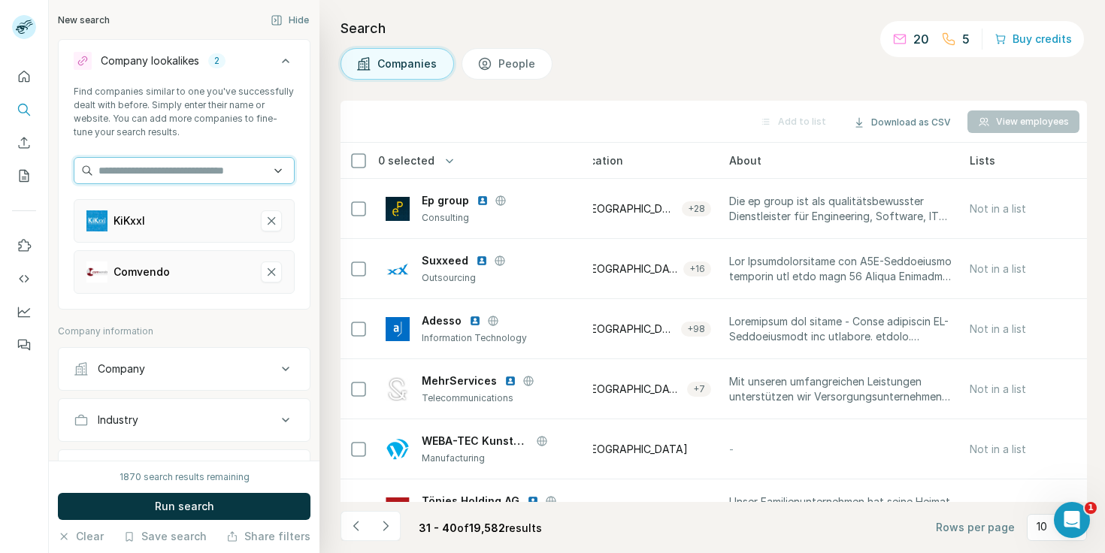
click at [198, 167] on input "text" at bounding box center [184, 170] width 221 height 27
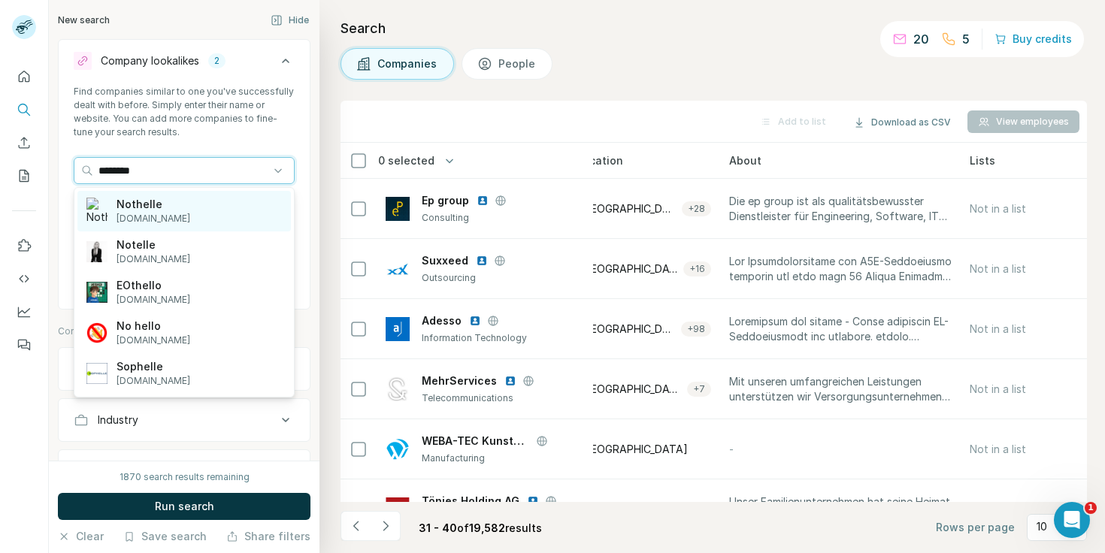
type input "********"
click at [183, 213] on p "[DOMAIN_NAME]" at bounding box center [154, 219] width 74 height 14
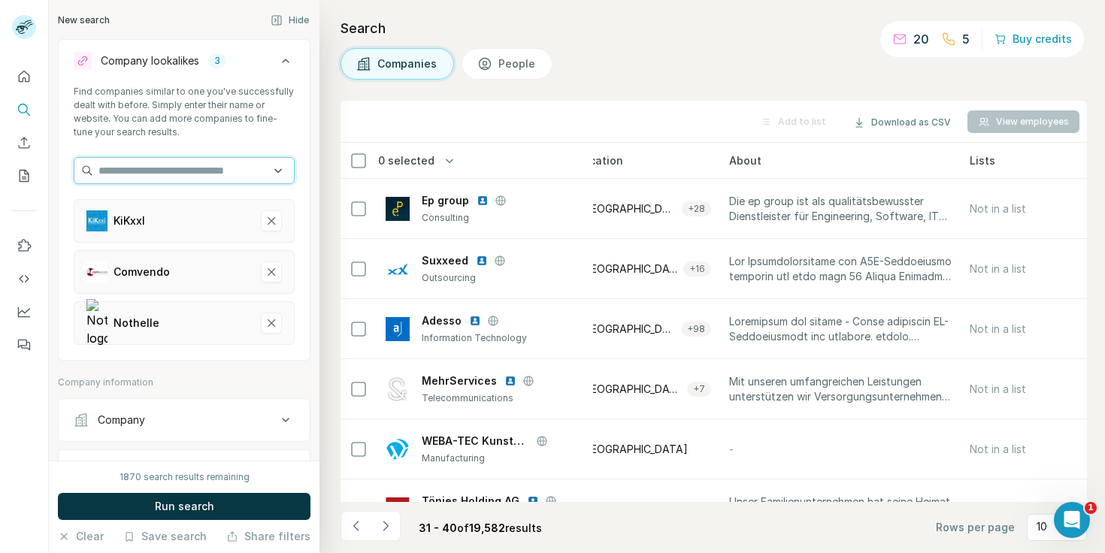
click at [167, 176] on input "text" at bounding box center [184, 170] width 221 height 27
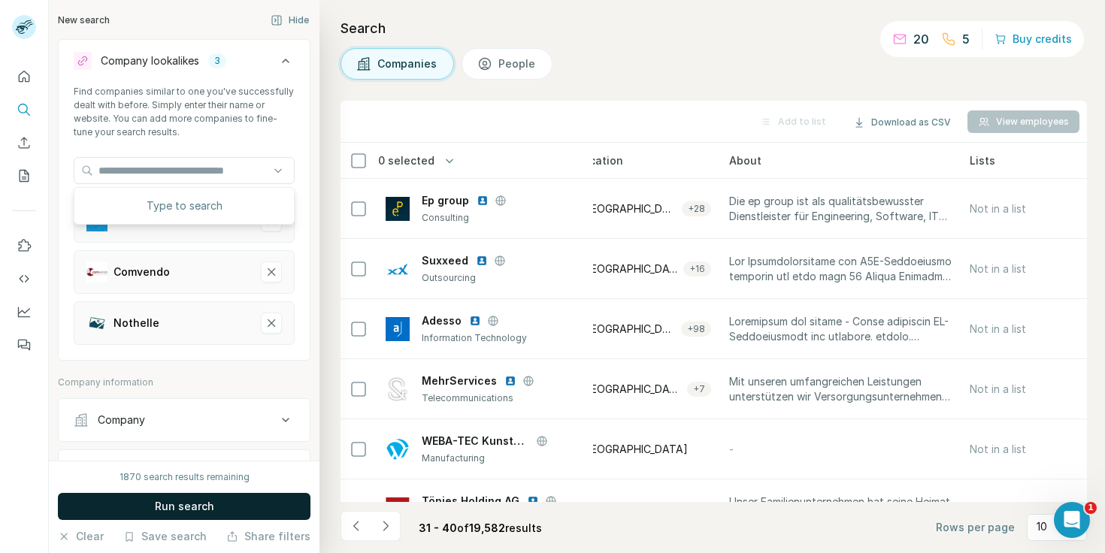
click at [176, 505] on span "Run search" at bounding box center [184, 506] width 59 height 15
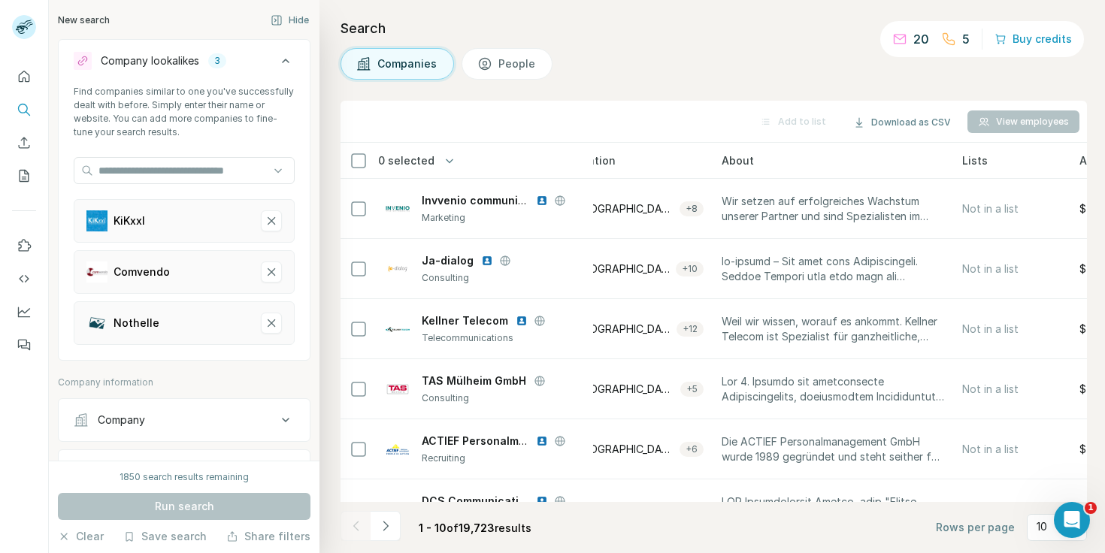
scroll to position [278, 254]
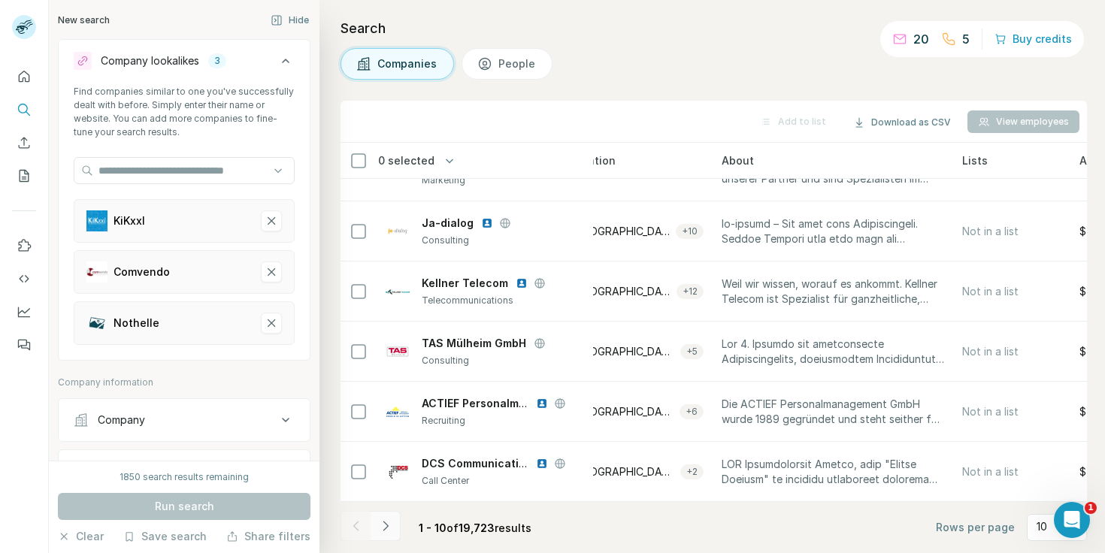
click at [398, 525] on button "Navigate to next page" at bounding box center [386, 526] width 30 height 30
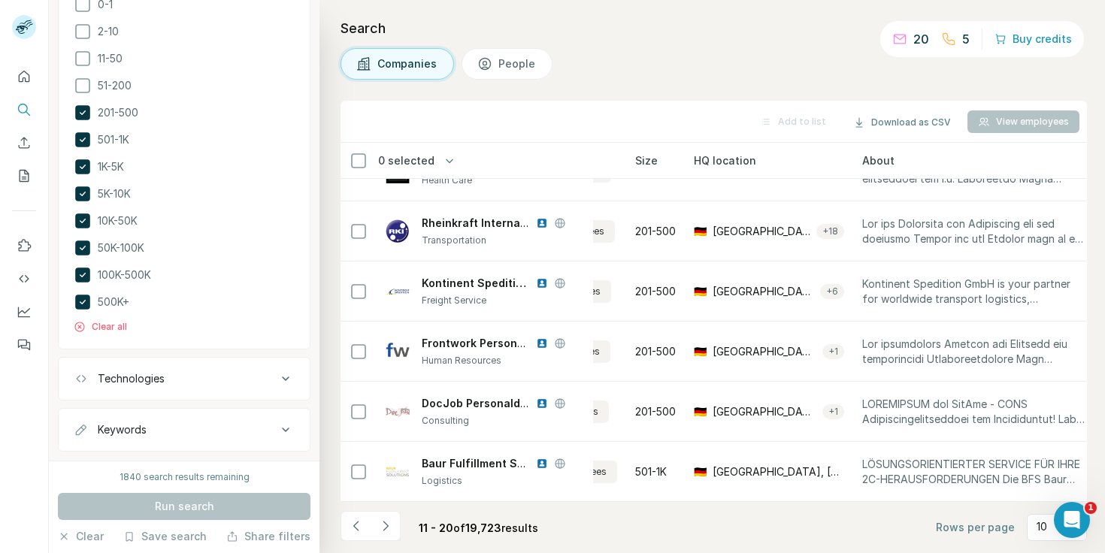
scroll to position [789, 0]
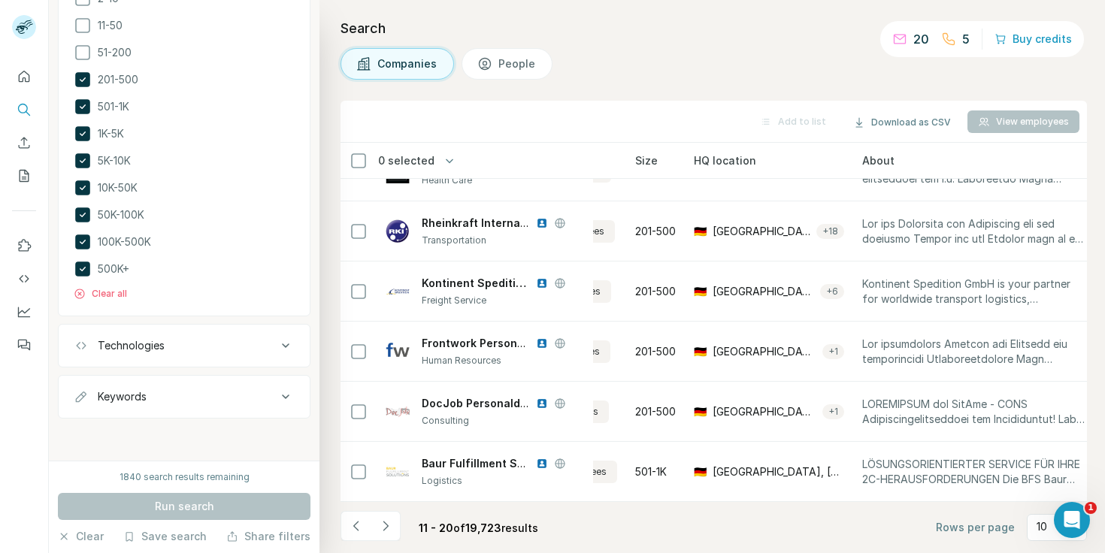
click at [191, 407] on button "Keywords" at bounding box center [184, 397] width 251 height 36
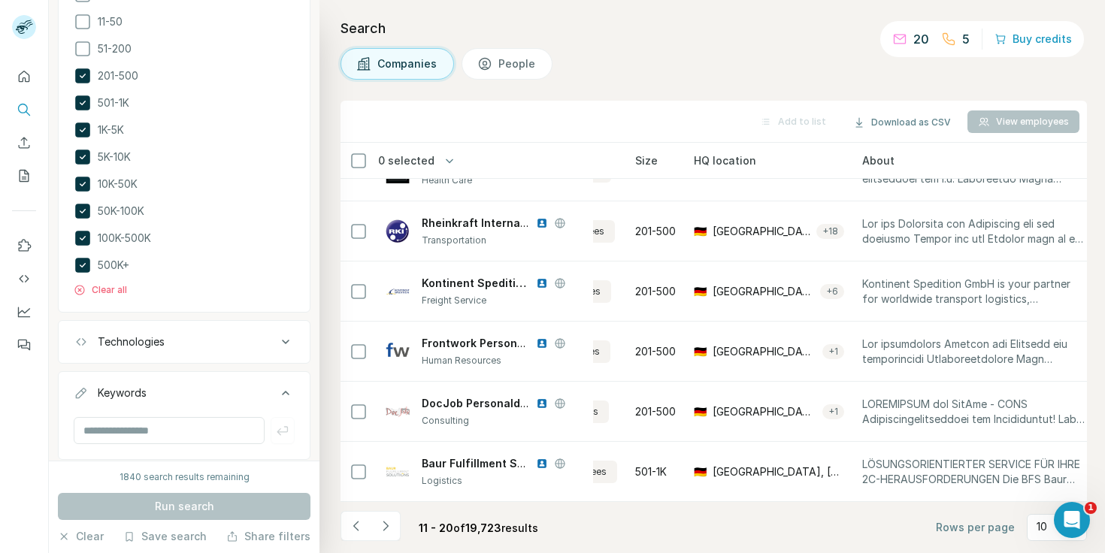
scroll to position [835, 0]
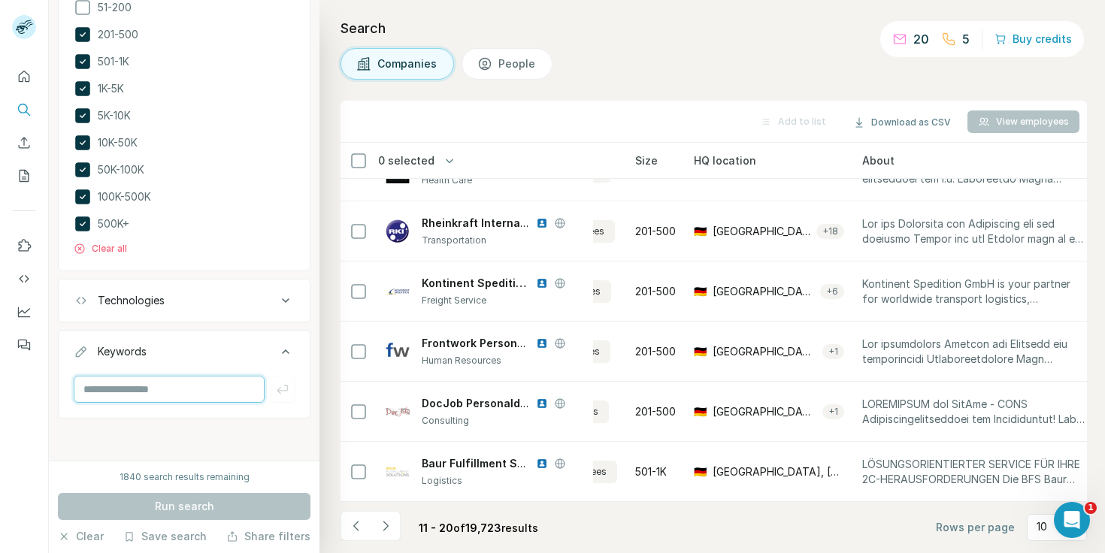
click at [186, 395] on input "text" at bounding box center [169, 389] width 191 height 27
click at [183, 308] on div "Technologies" at bounding box center [175, 300] width 203 height 15
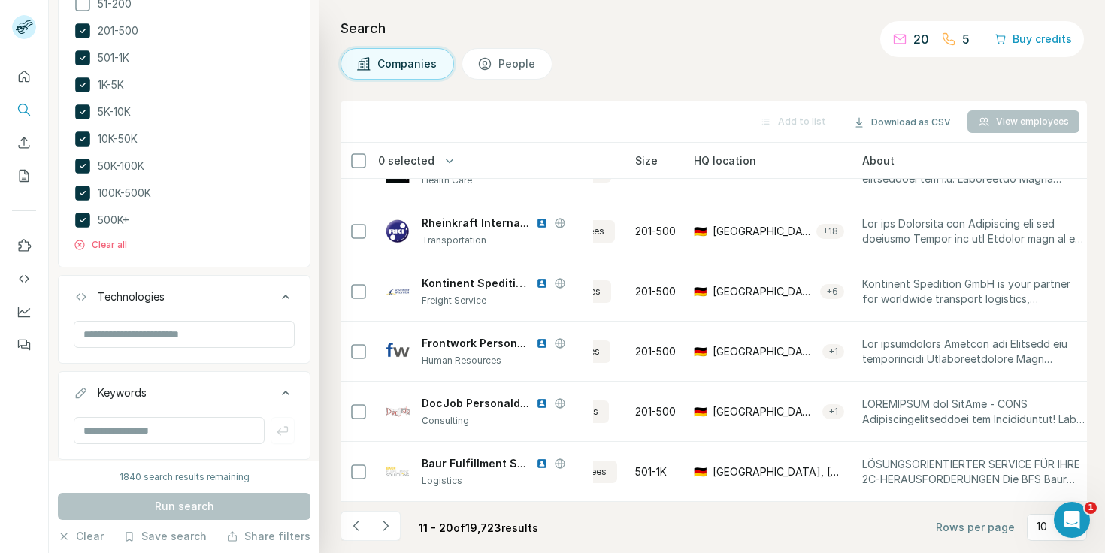
click at [183, 305] on div "Technologies" at bounding box center [175, 296] width 203 height 15
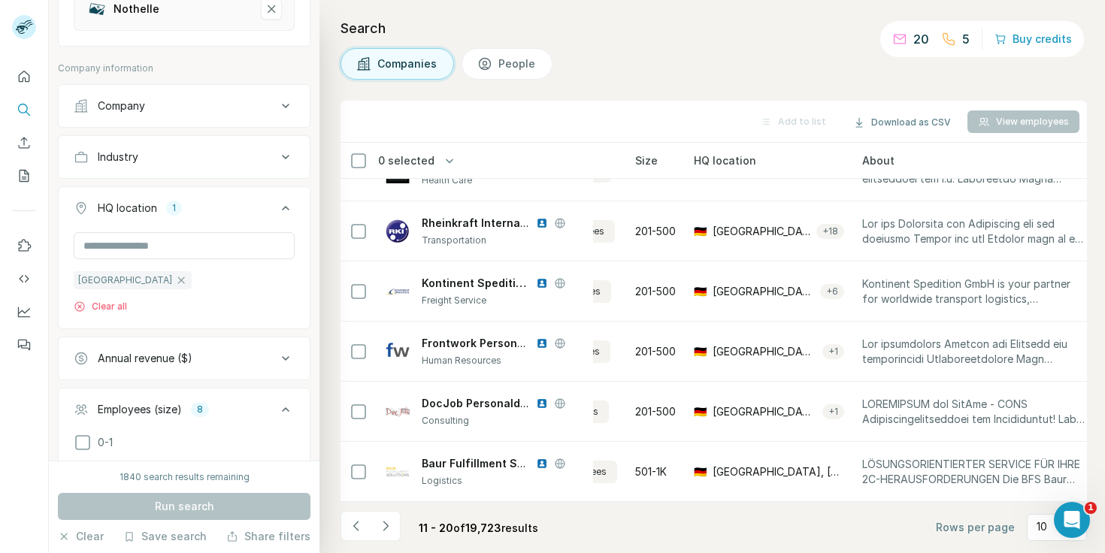
scroll to position [0, 0]
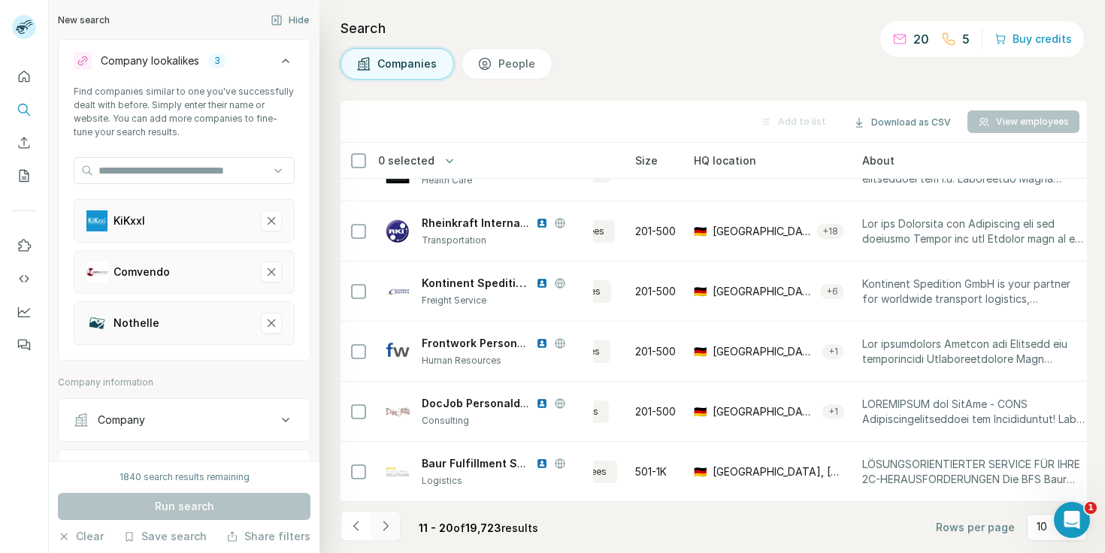
click at [392, 519] on button "Navigate to next page" at bounding box center [386, 526] width 30 height 30
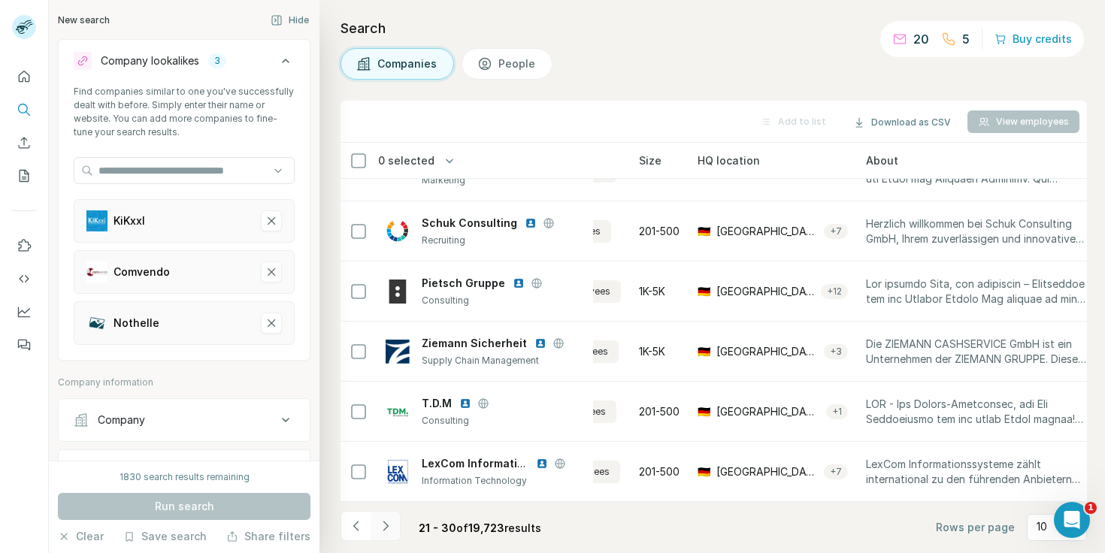
click at [386, 528] on icon "Navigate to next page" at bounding box center [385, 526] width 5 height 10
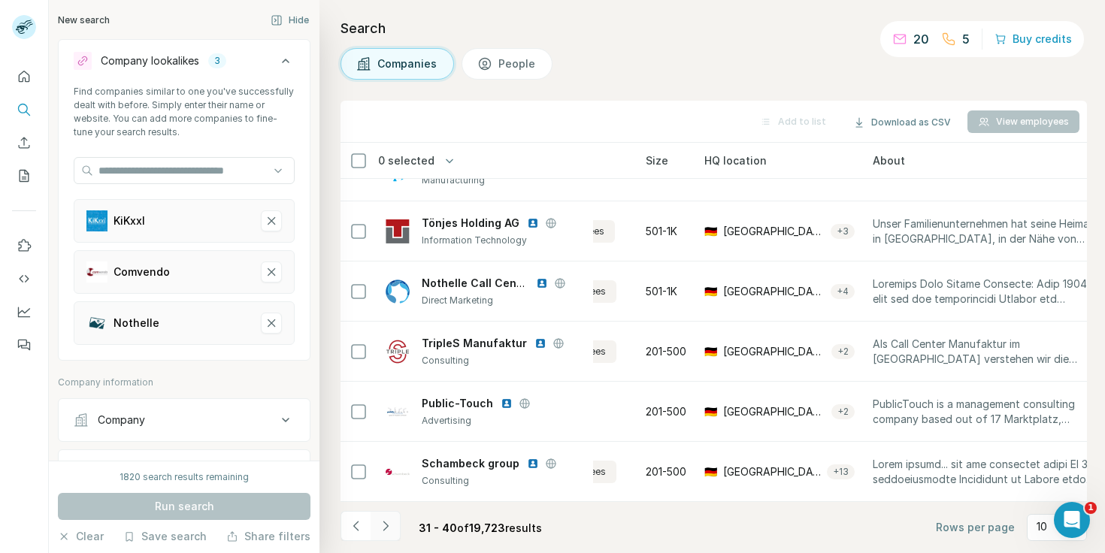
click at [386, 528] on icon "Navigate to next page" at bounding box center [385, 526] width 5 height 10
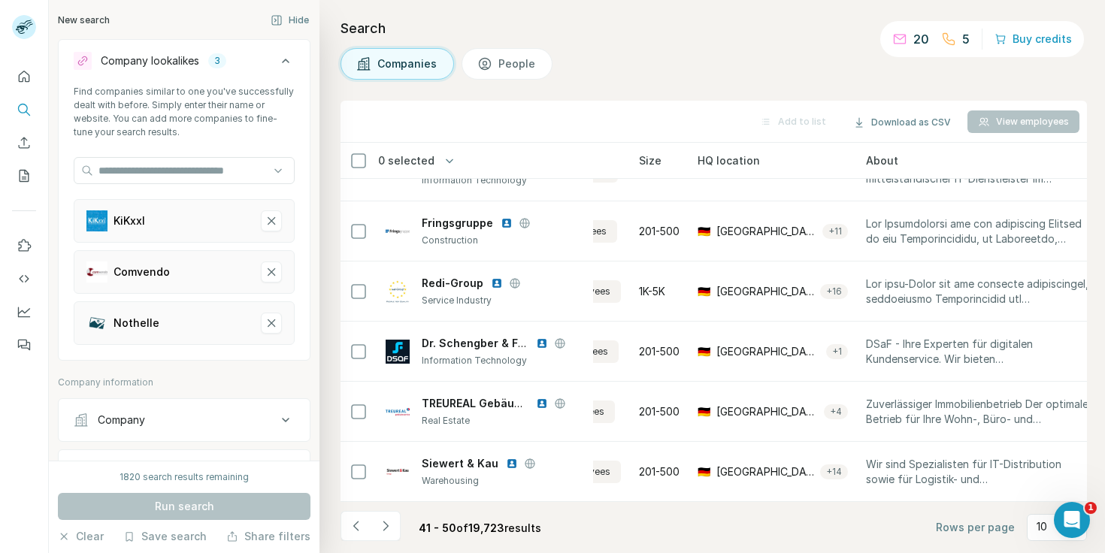
click at [512, 65] on span "People" at bounding box center [517, 63] width 38 height 15
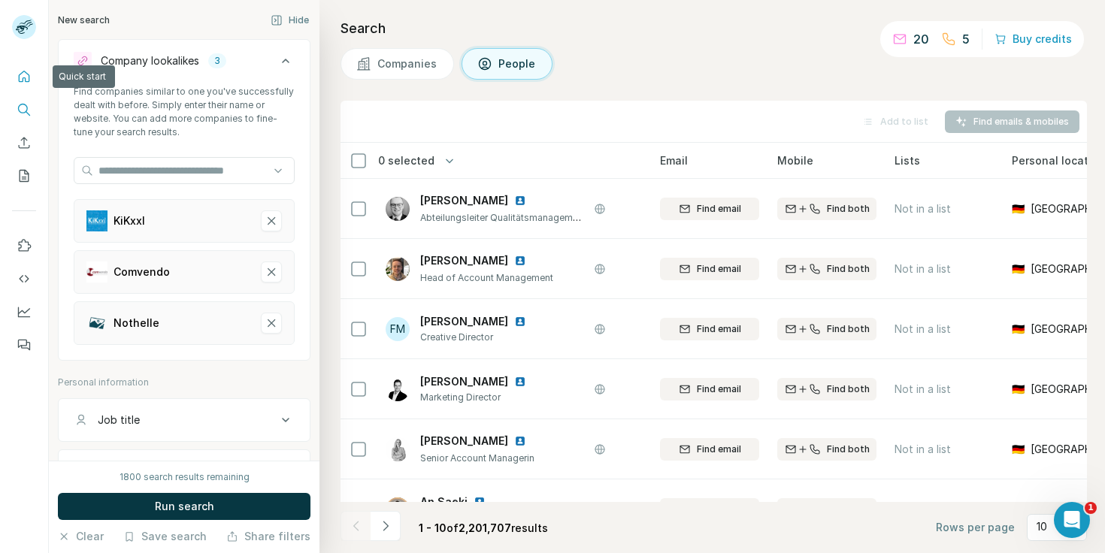
click at [24, 82] on icon "Quick start" at bounding box center [24, 76] width 15 height 15
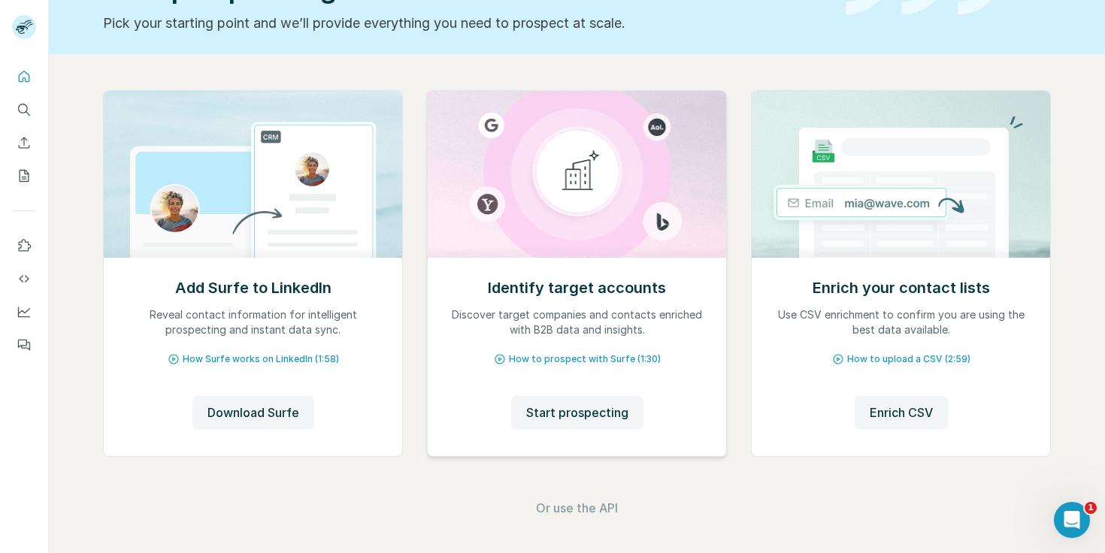
click at [620, 320] on p "Discover target companies and contacts enriched with B2B data and insights." at bounding box center [577, 323] width 268 height 30
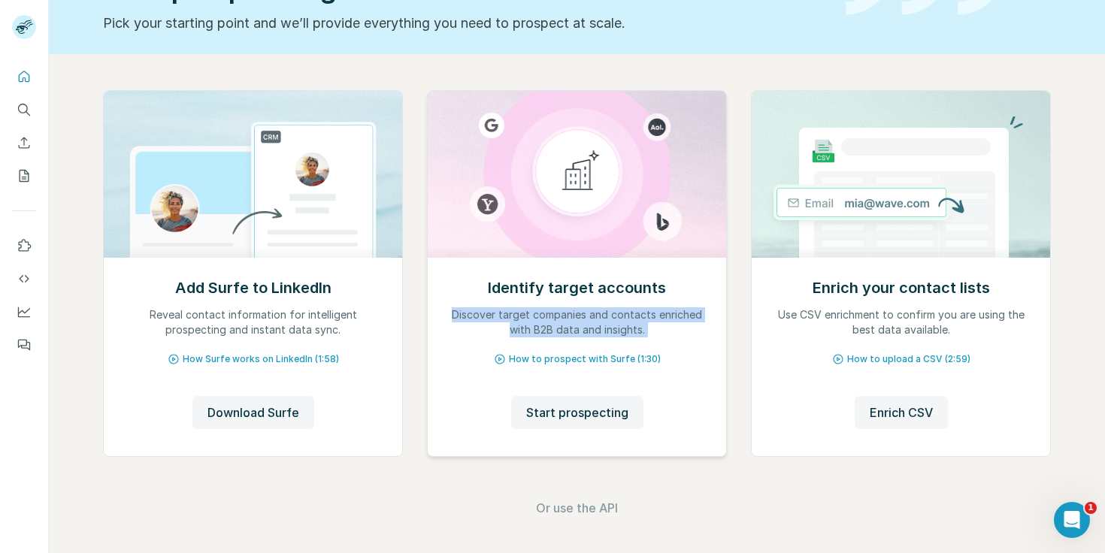
click at [620, 320] on p "Discover target companies and contacts enriched with B2B data and insights." at bounding box center [577, 323] width 268 height 30
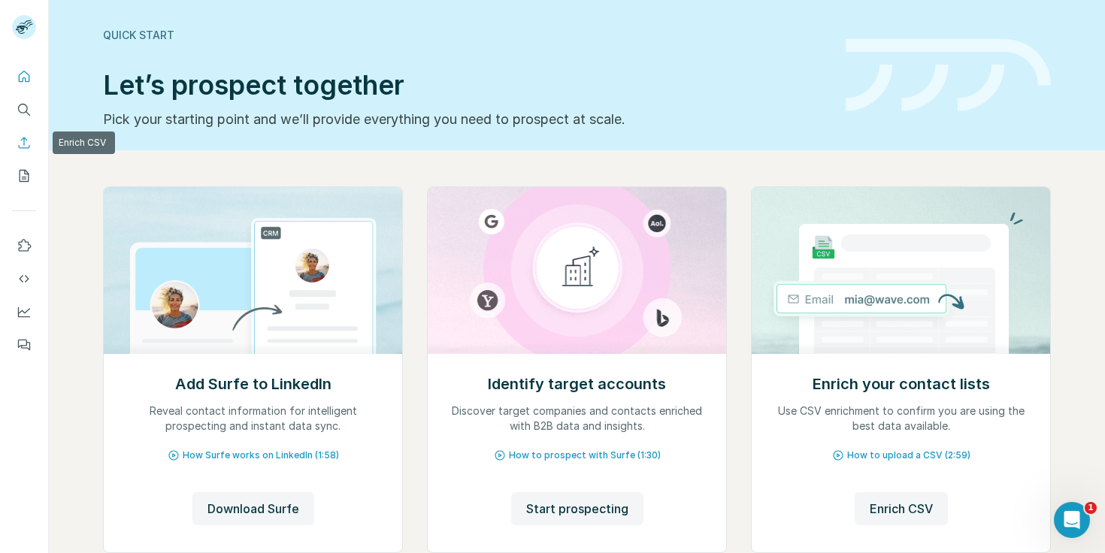
click at [16, 144] on button "Enrich CSV" at bounding box center [24, 142] width 24 height 27
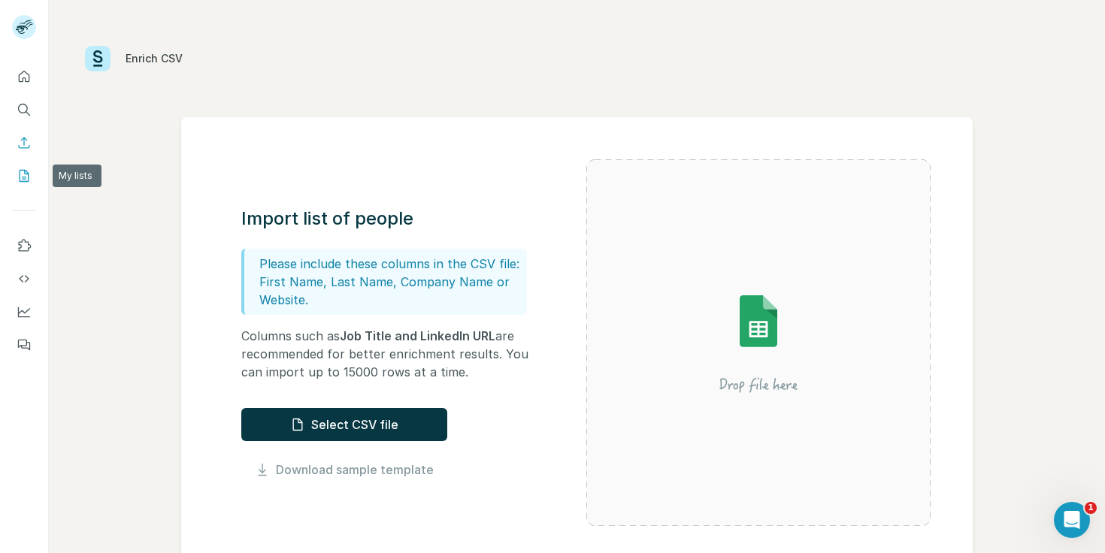
click at [26, 176] on icon "My lists" at bounding box center [24, 175] width 15 height 15
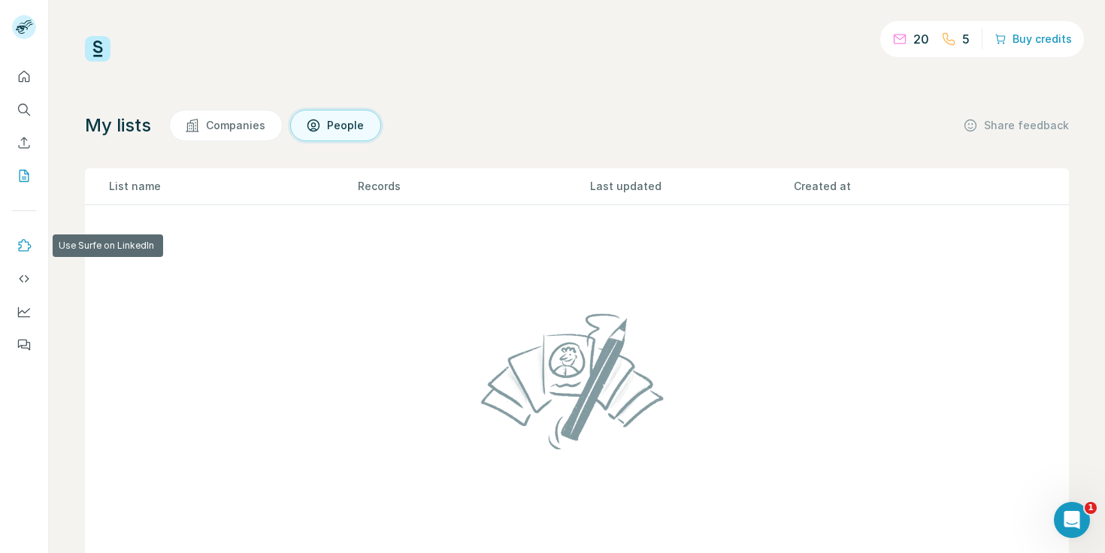
click at [20, 252] on icon "Use Surfe on LinkedIn" at bounding box center [24, 245] width 15 height 15
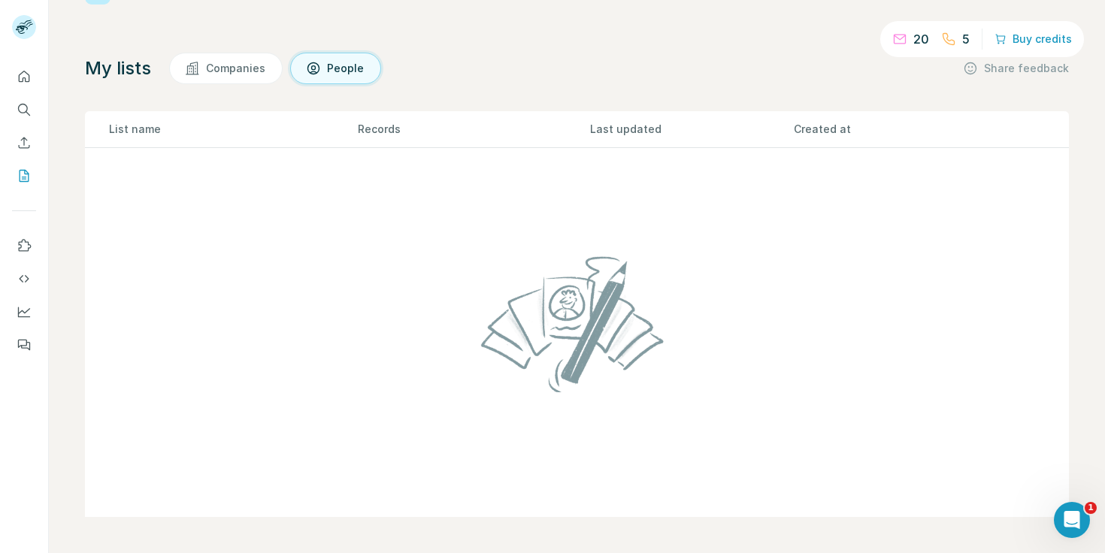
click at [323, 62] on button "People" at bounding box center [335, 69] width 91 height 32
click at [25, 107] on icon "Search" at bounding box center [24, 109] width 15 height 15
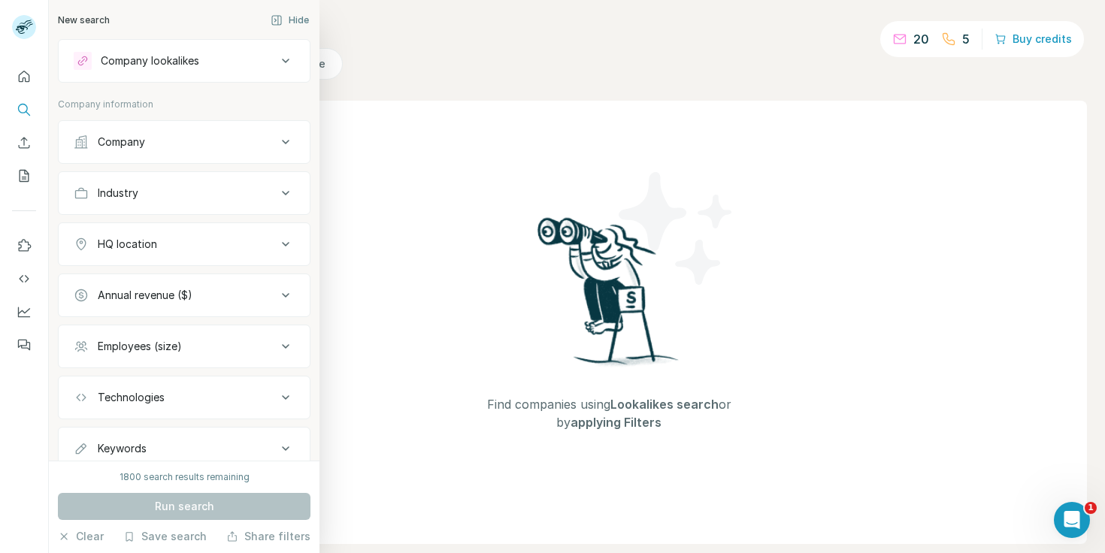
click at [155, 56] on div "Company lookalikes" at bounding box center [150, 60] width 98 height 15
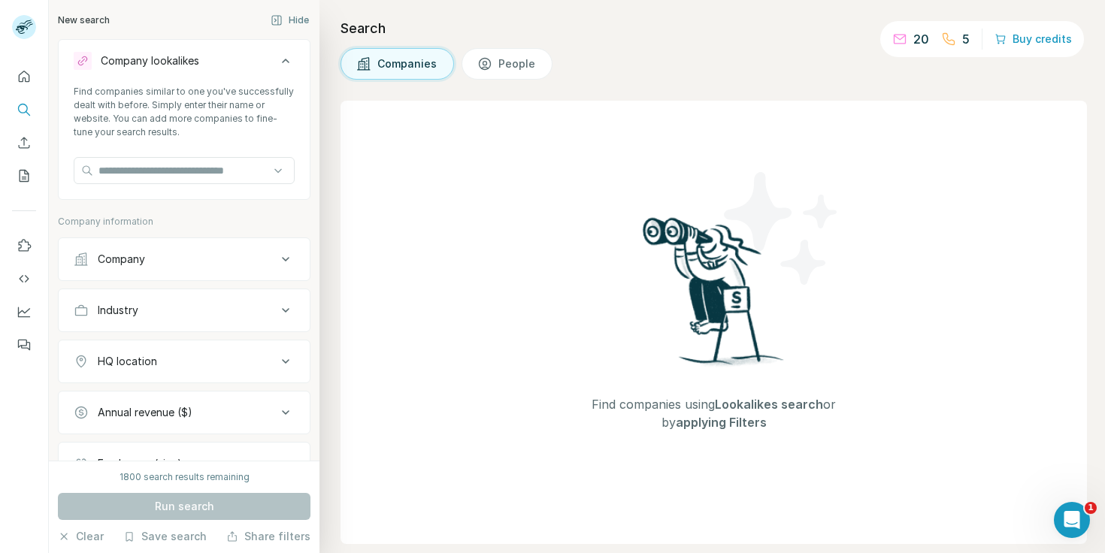
click at [291, 60] on icon at bounding box center [286, 61] width 18 height 18
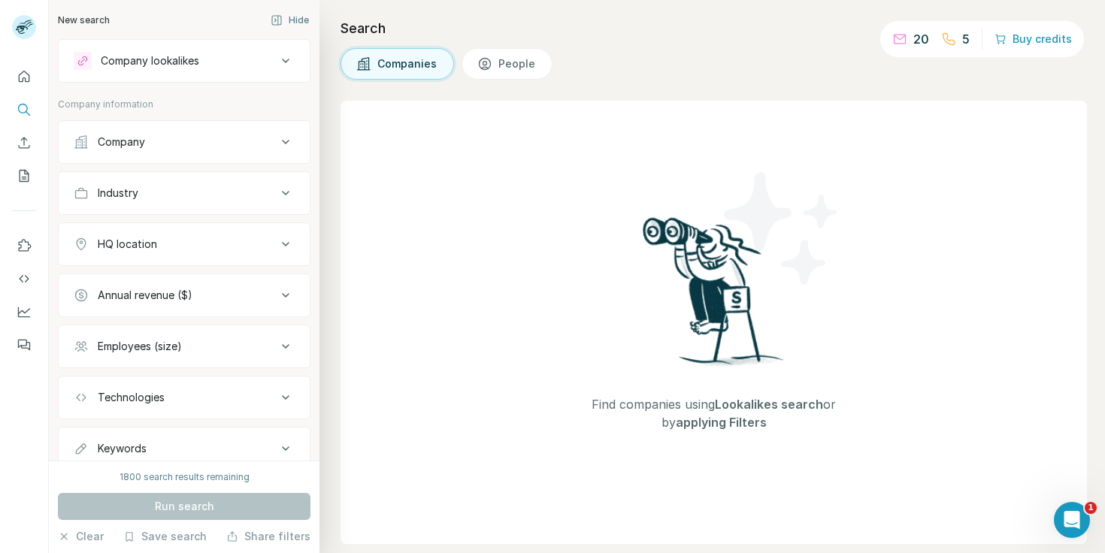
click at [289, 60] on icon at bounding box center [286, 61] width 18 height 18
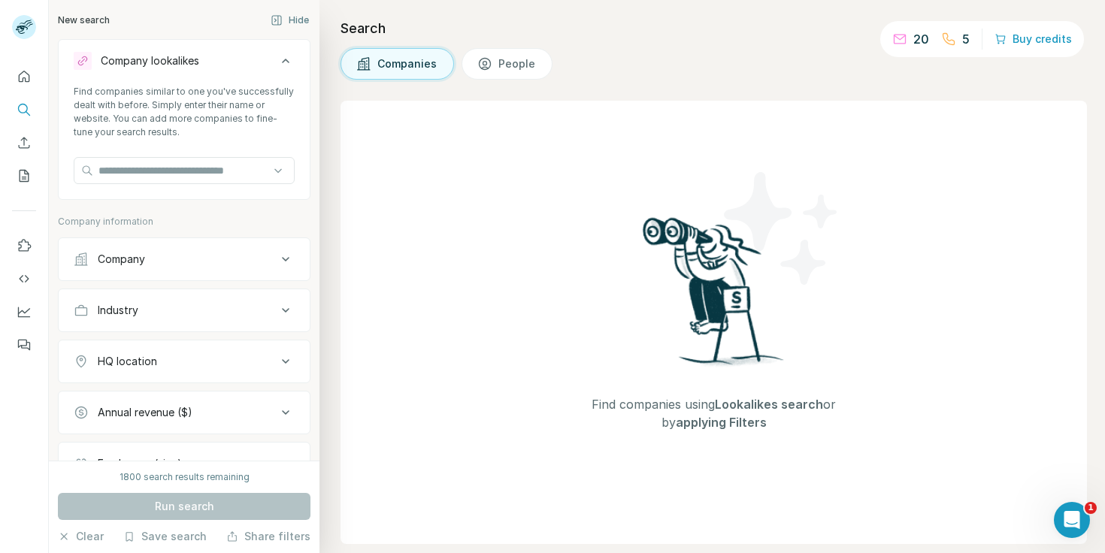
click at [289, 59] on icon at bounding box center [286, 61] width 18 height 18
